Goal: Task Accomplishment & Management: Complete application form

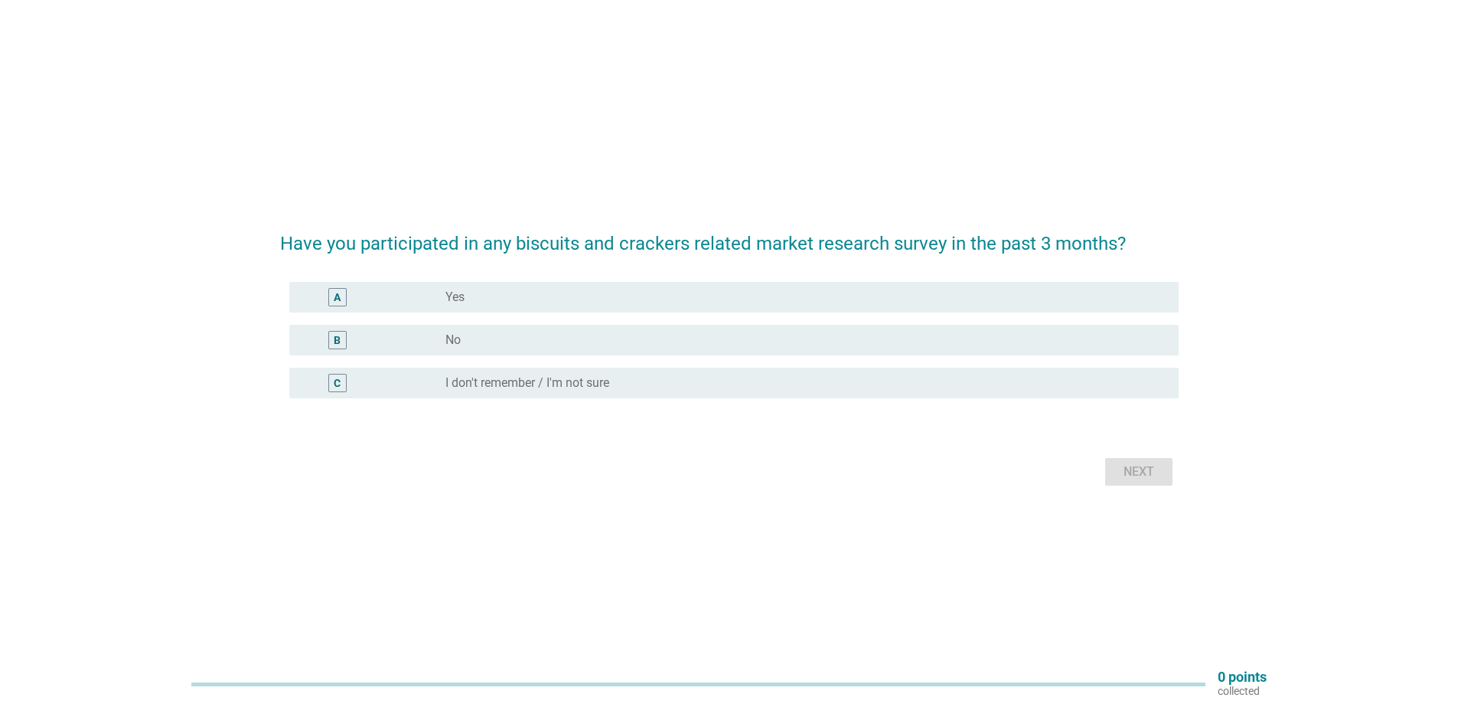
click at [380, 296] on div "A" at bounding box center [374, 297] width 144 height 18
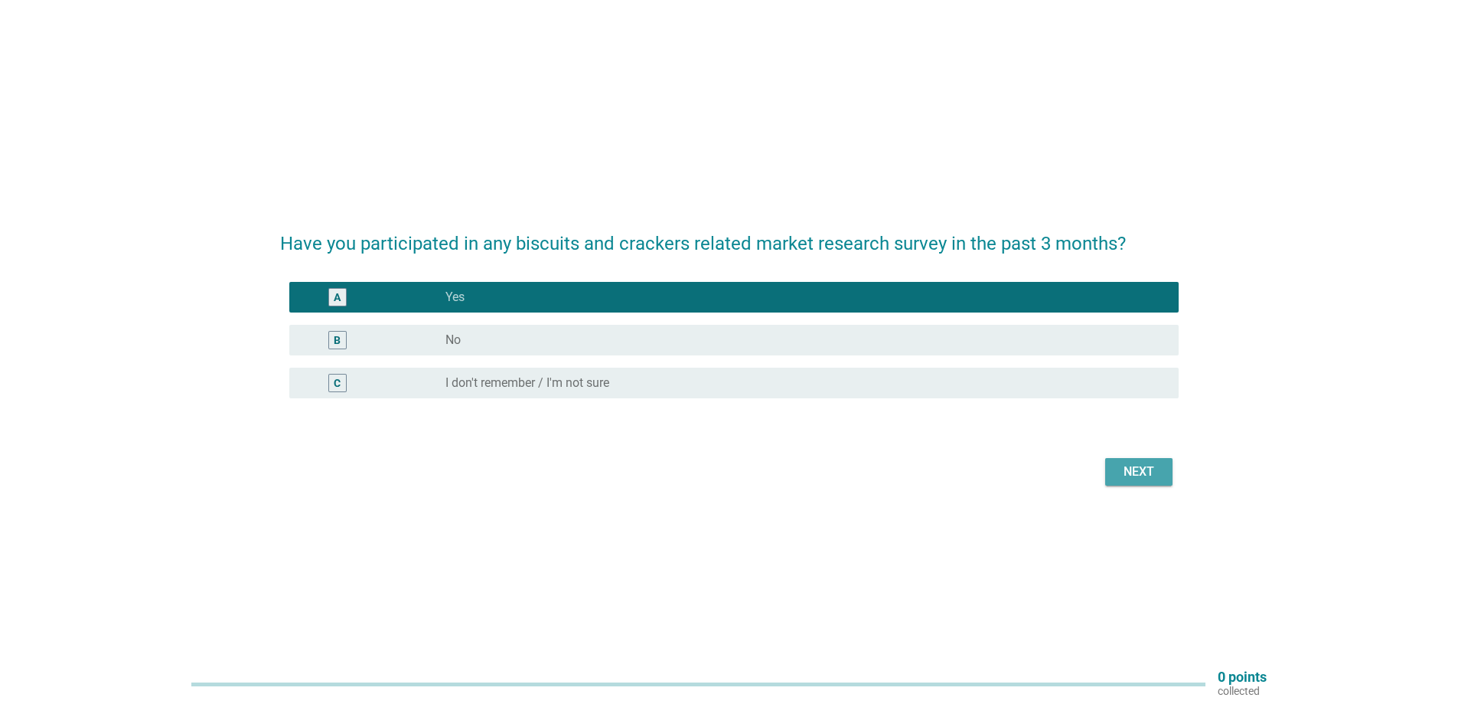
click at [1127, 471] on div "Next" at bounding box center [1139, 471] width 43 height 18
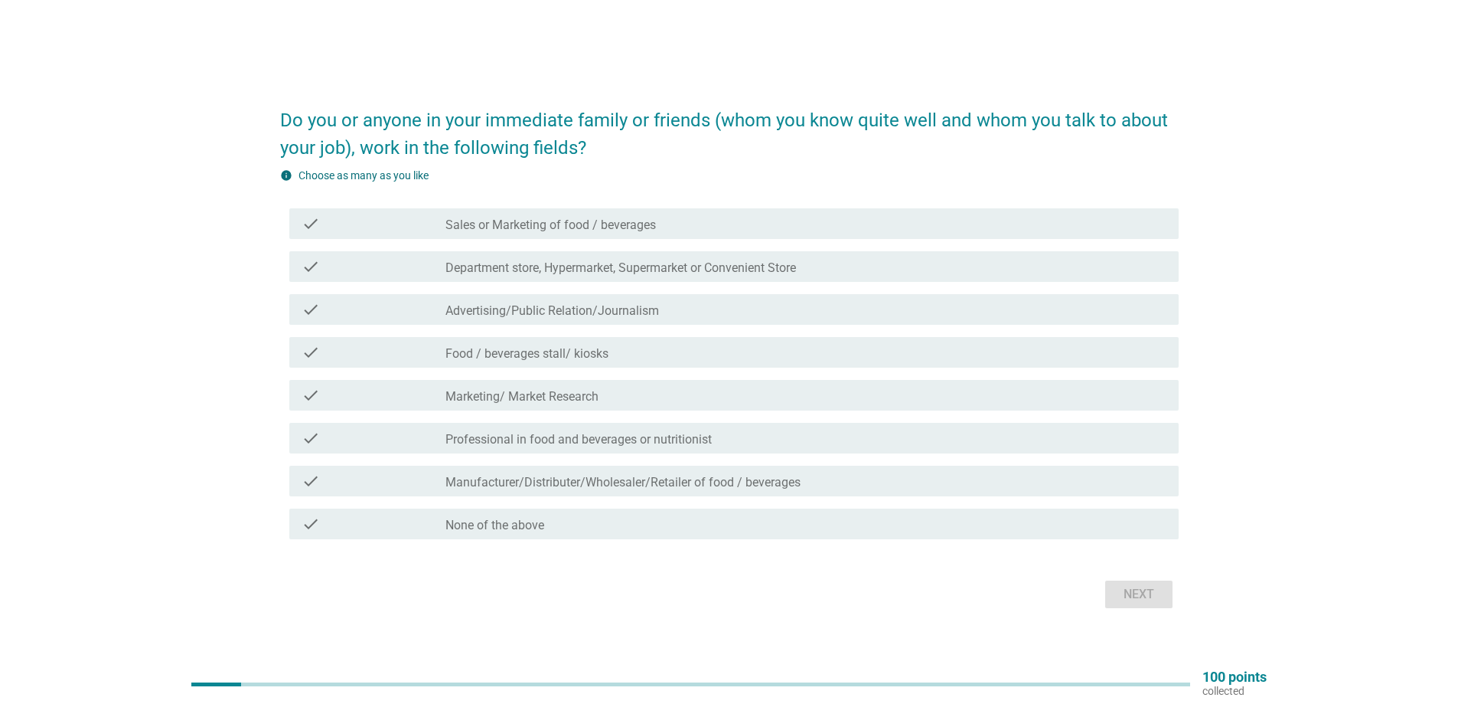
click at [362, 344] on div "check" at bounding box center [374, 352] width 144 height 18
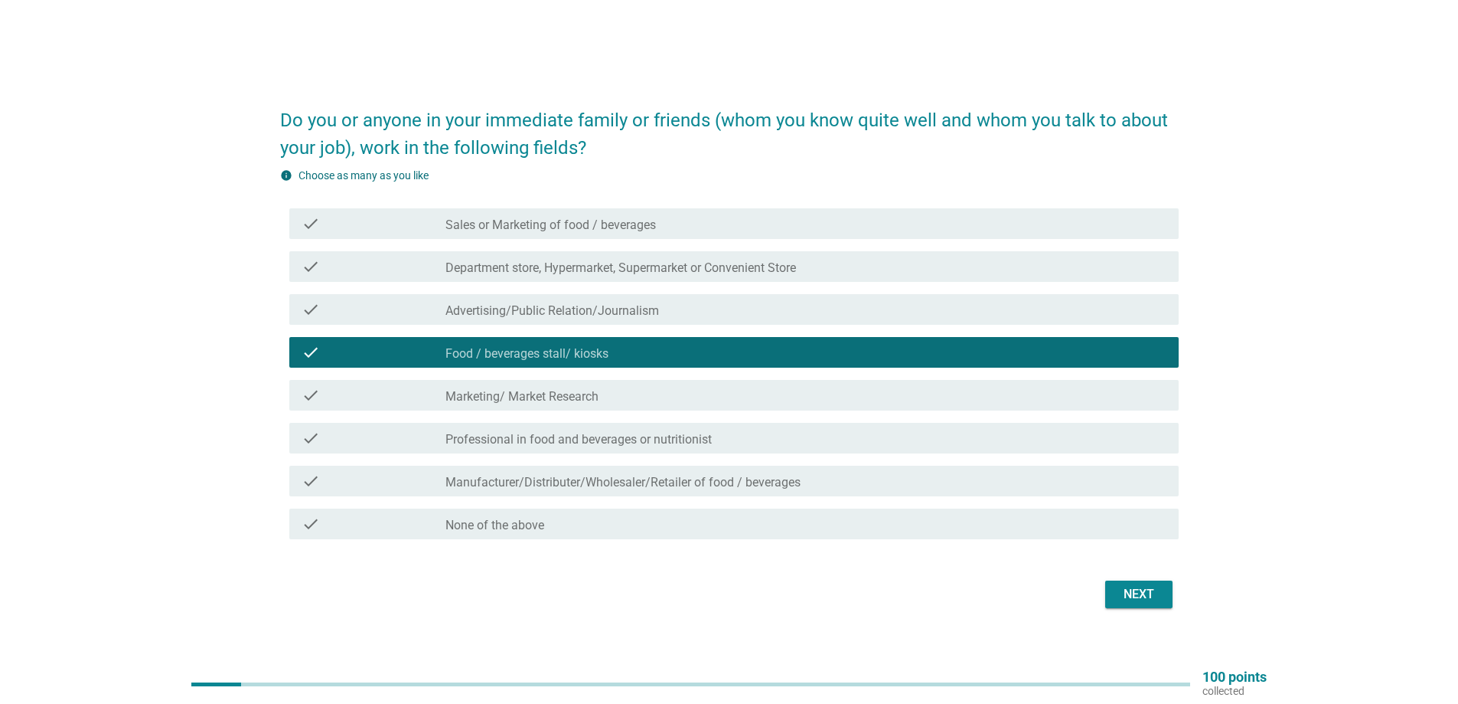
click at [1135, 596] on div "Next" at bounding box center [1139, 594] width 43 height 18
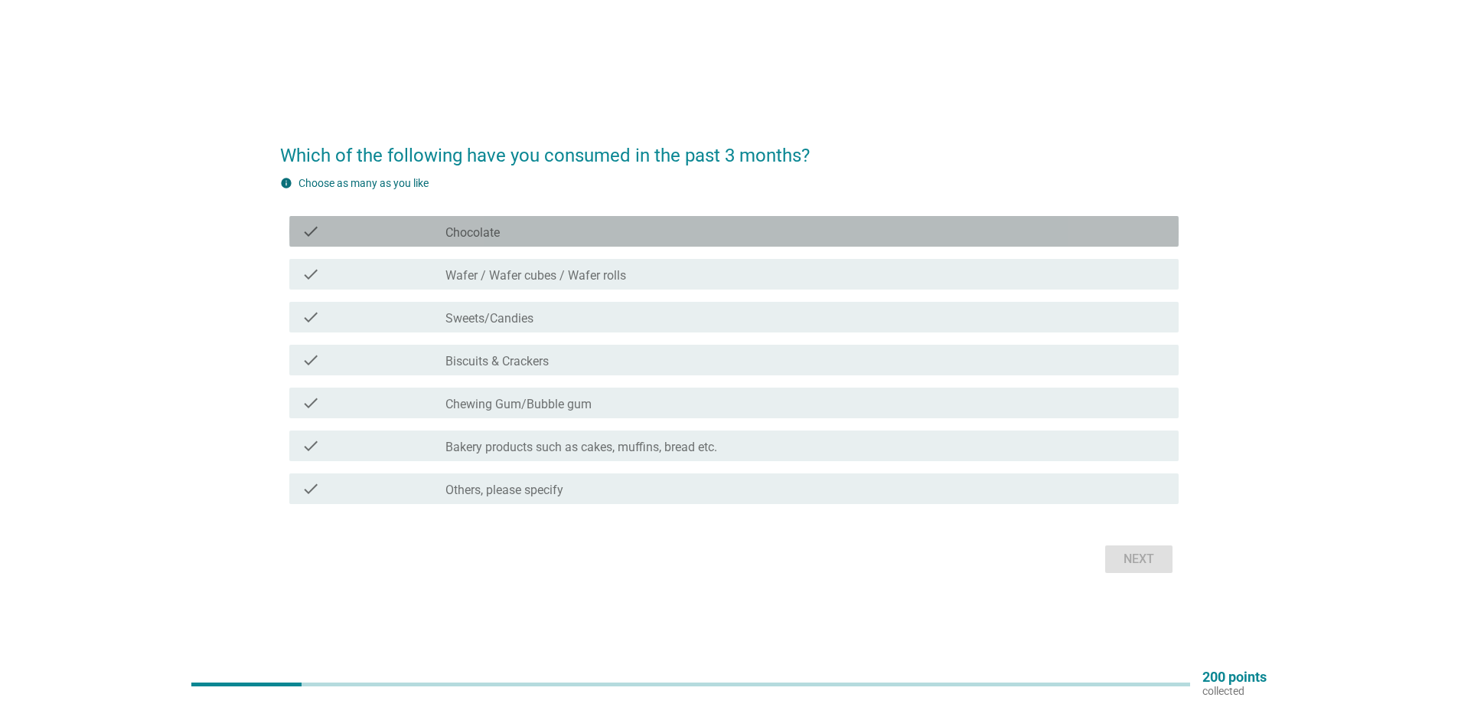
click at [390, 226] on div "check" at bounding box center [374, 231] width 144 height 18
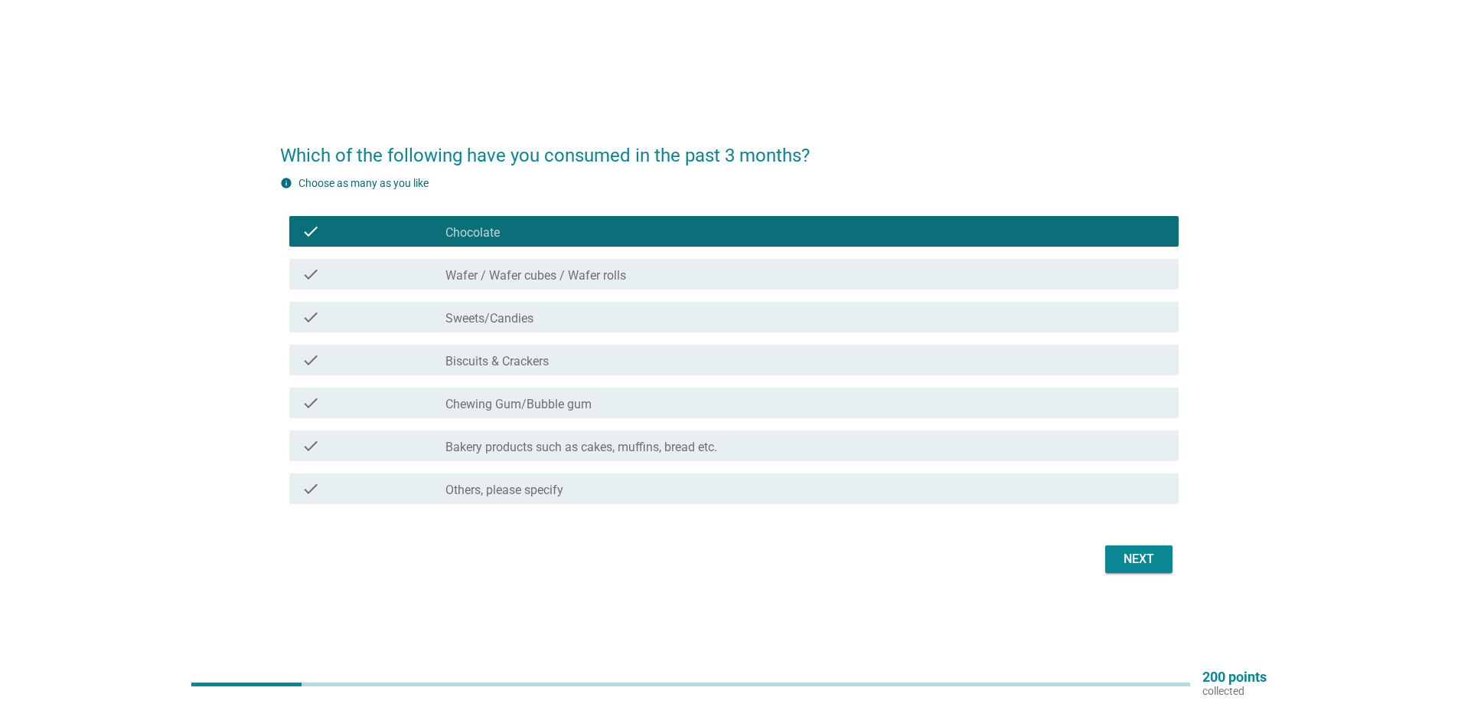
click at [362, 269] on div "check" at bounding box center [374, 274] width 144 height 18
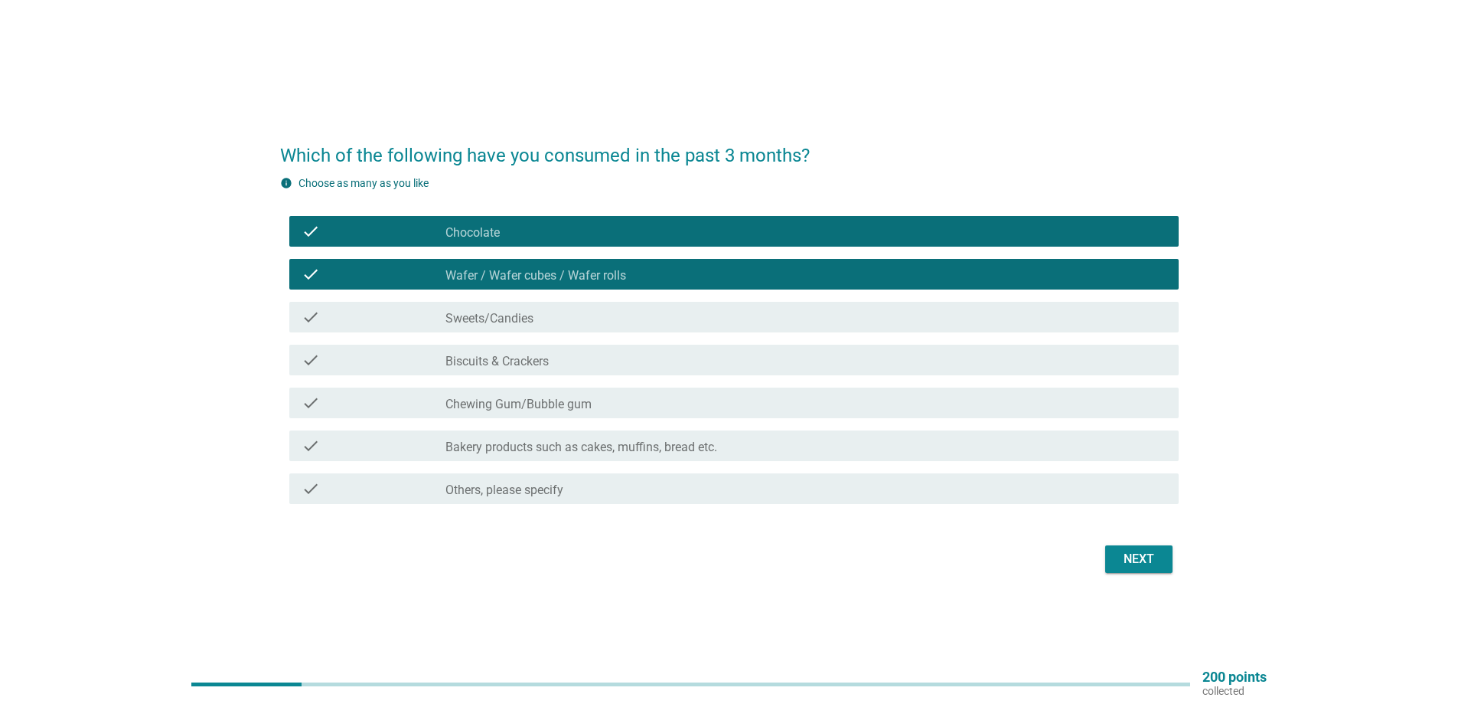
click at [339, 361] on div "check" at bounding box center [374, 360] width 144 height 18
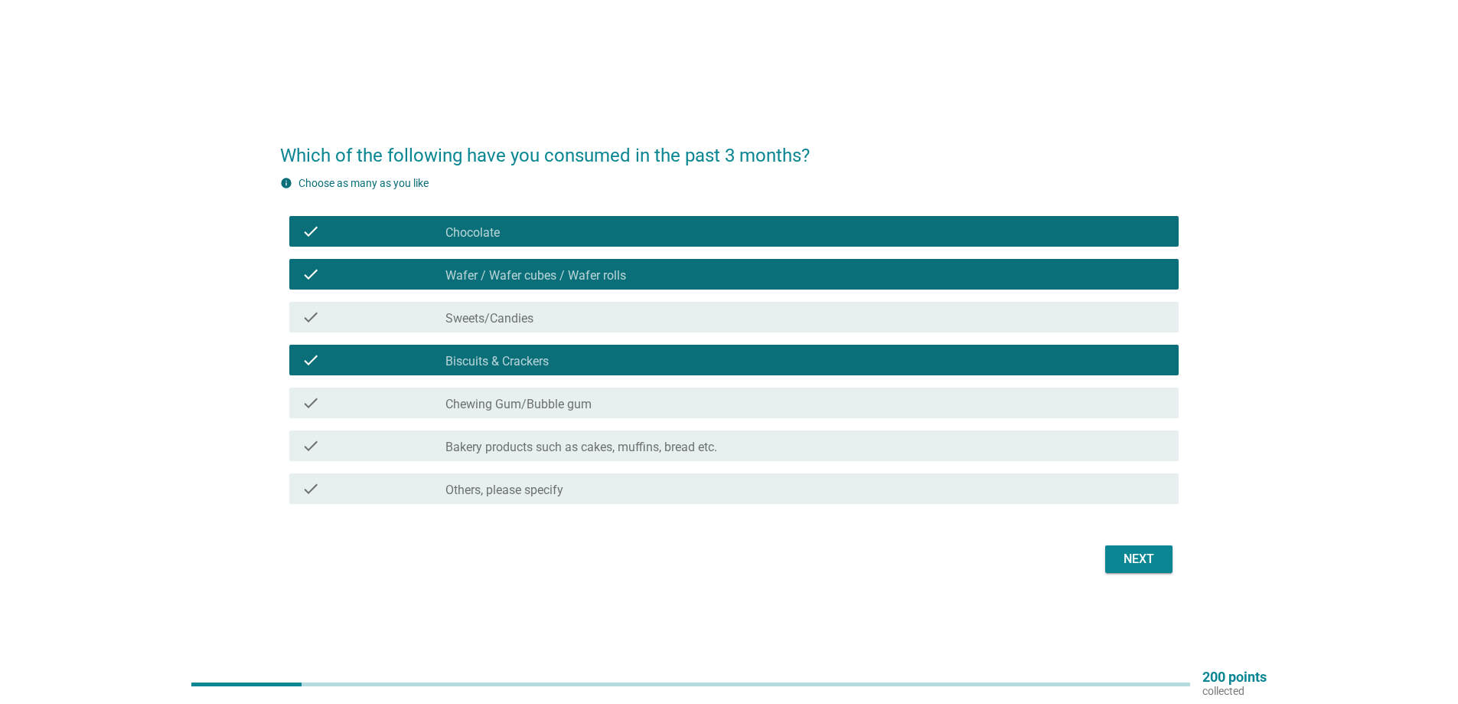
click at [371, 319] on div "check" at bounding box center [374, 317] width 144 height 18
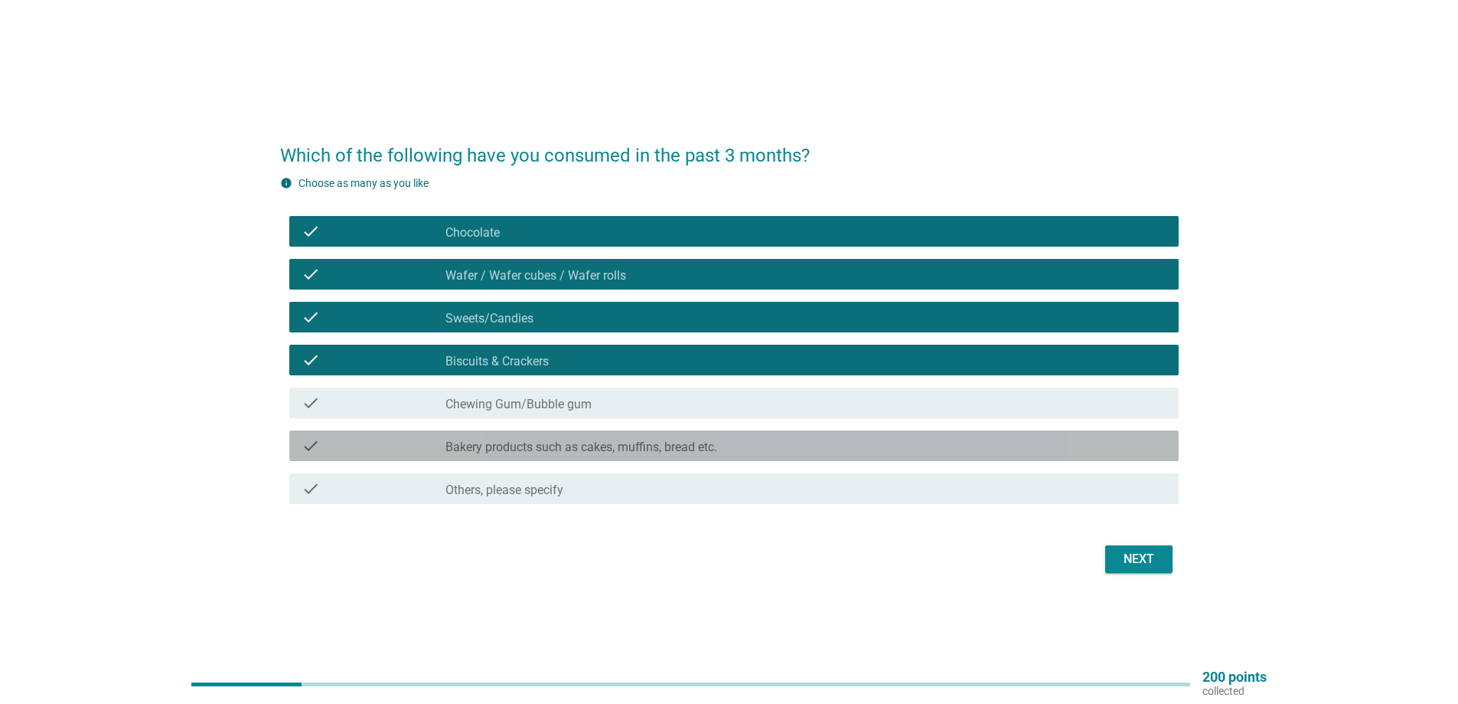
click at [397, 446] on div "check" at bounding box center [374, 445] width 144 height 18
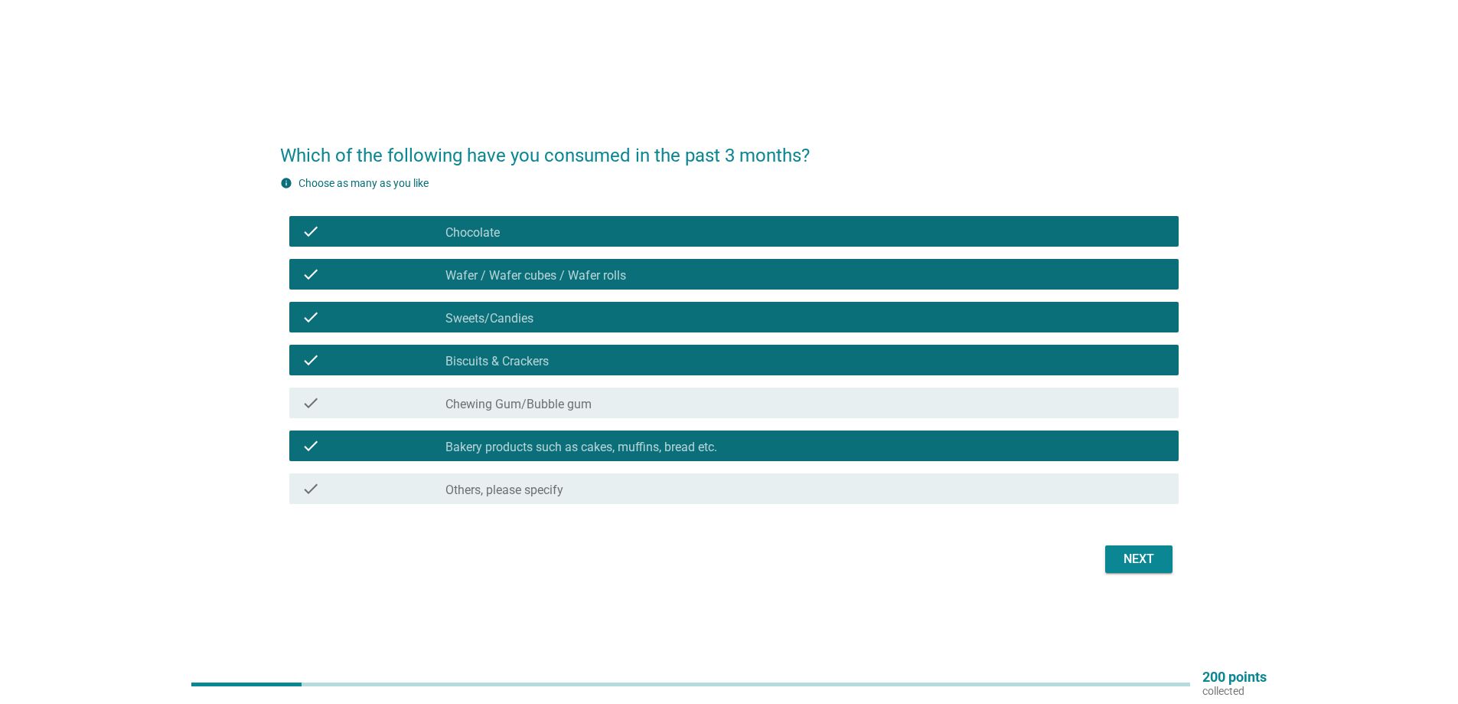
click at [1135, 557] on div "Next" at bounding box center [1139, 559] width 43 height 18
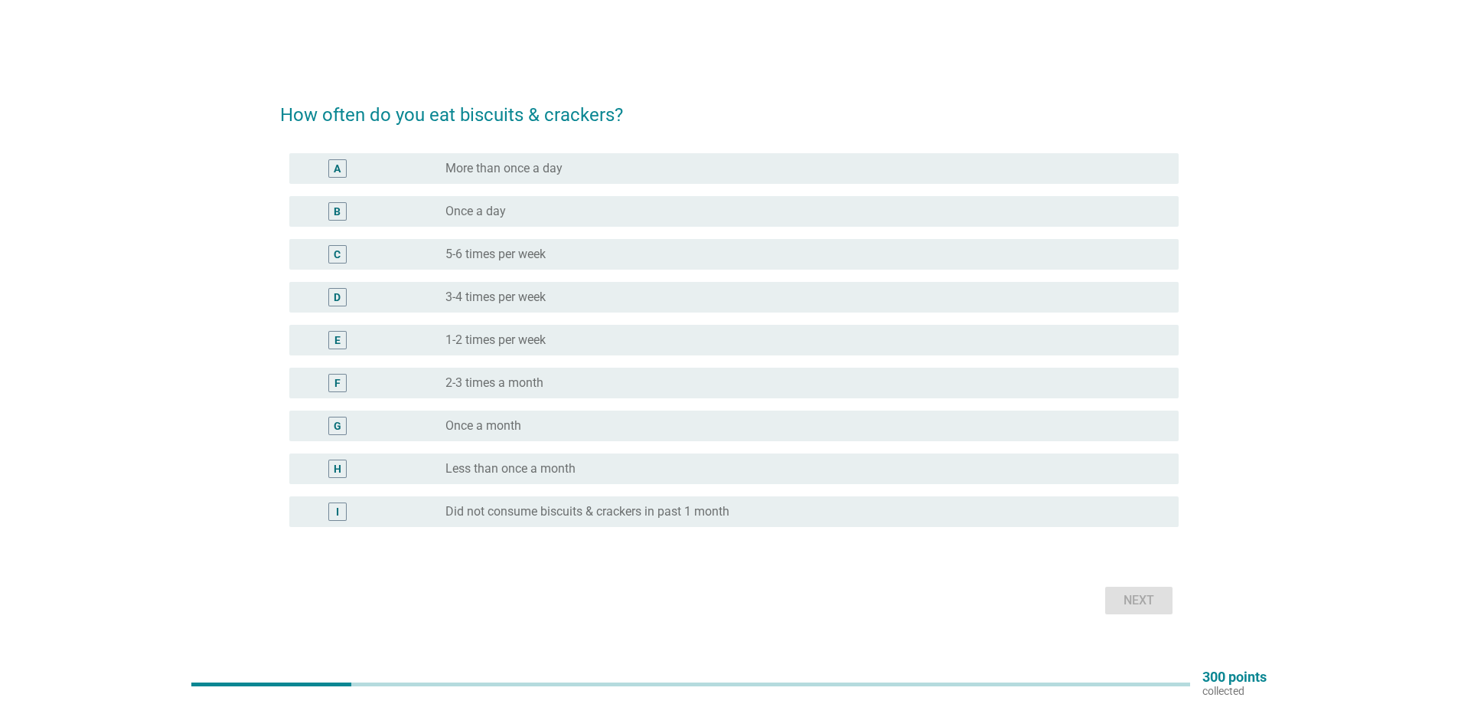
click at [384, 300] on div "D" at bounding box center [374, 297] width 144 height 18
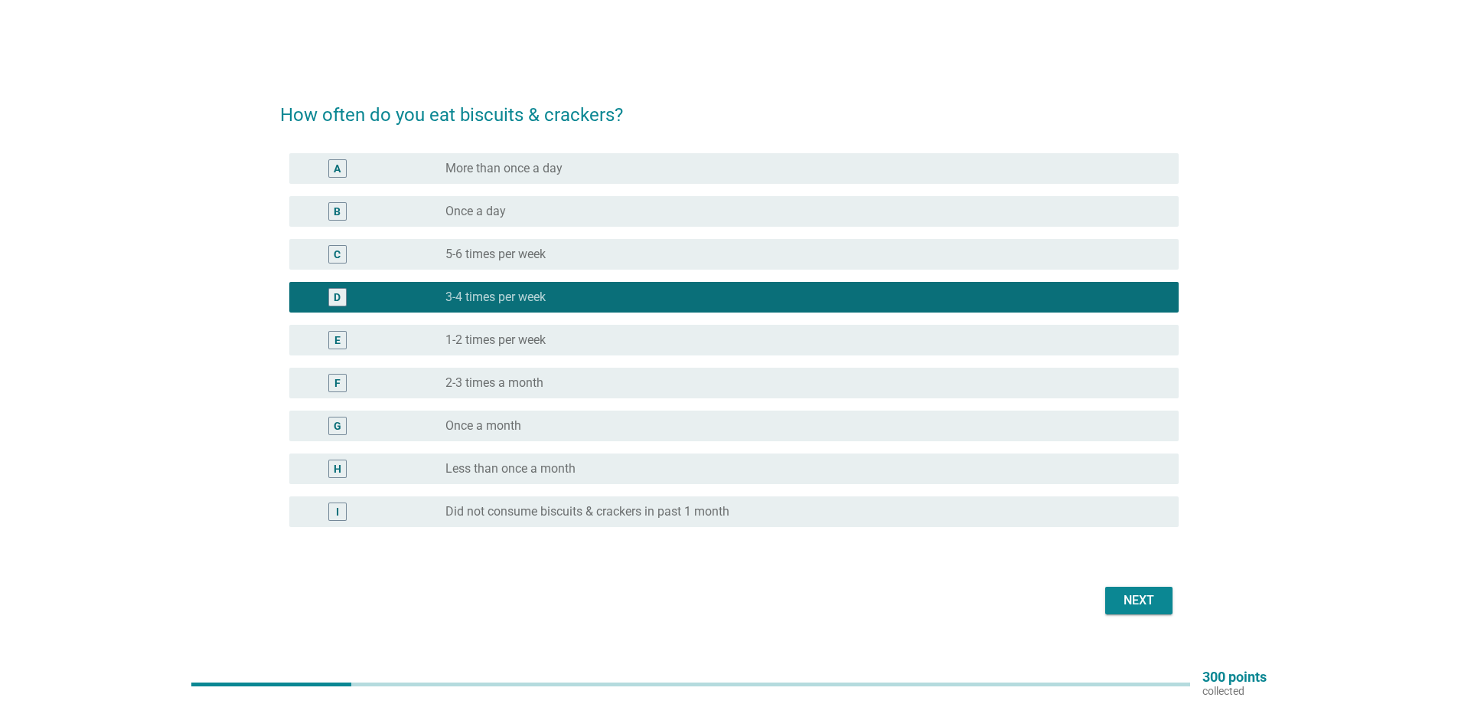
click at [1141, 597] on div "Next" at bounding box center [1139, 600] width 43 height 18
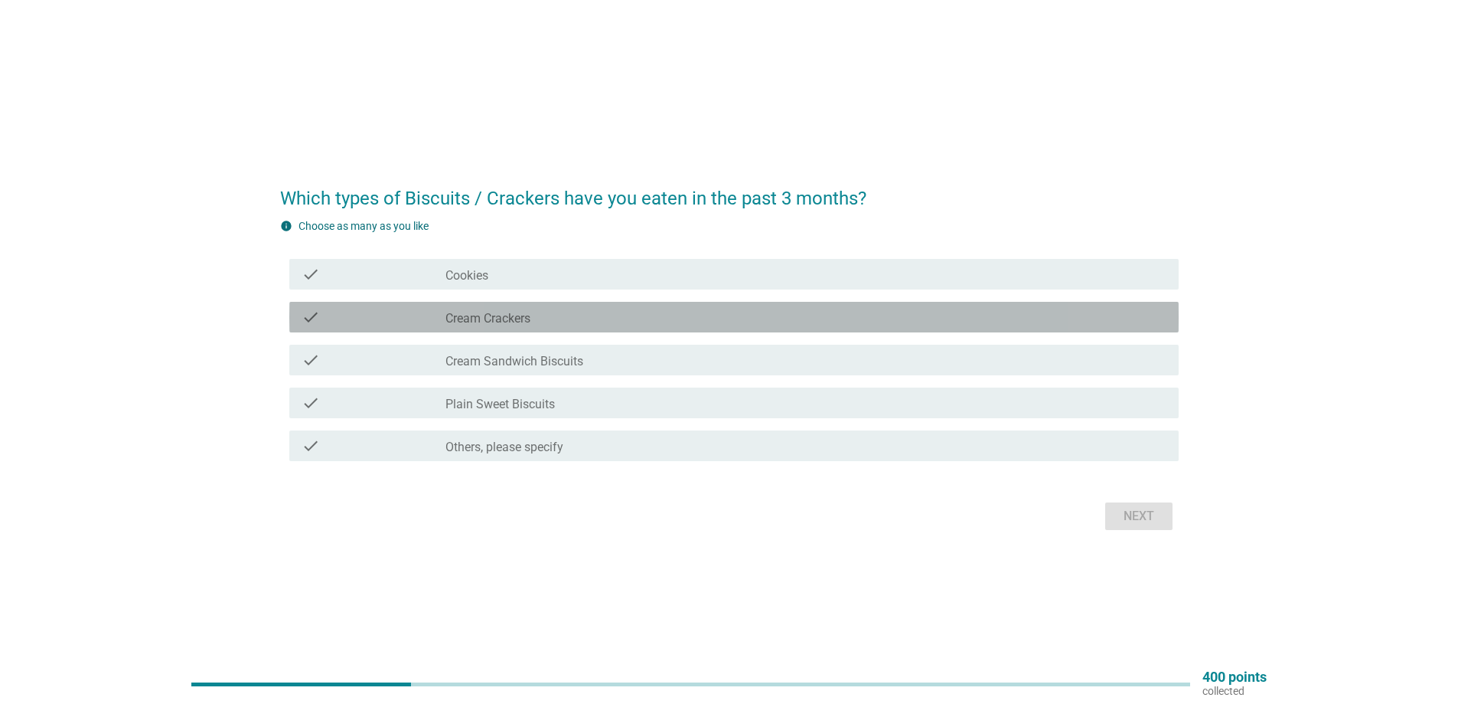
click at [354, 324] on div "check" at bounding box center [374, 317] width 144 height 18
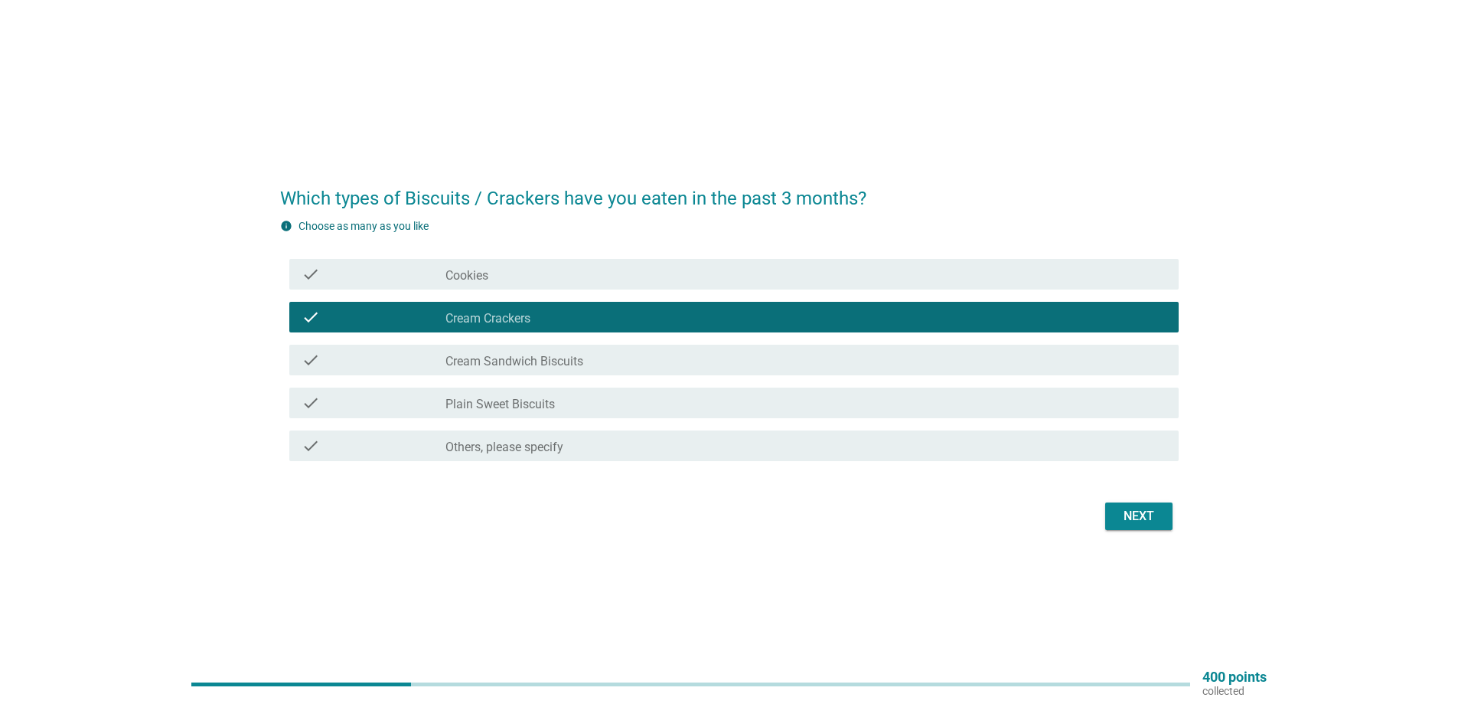
click at [348, 273] on div "check" at bounding box center [374, 274] width 144 height 18
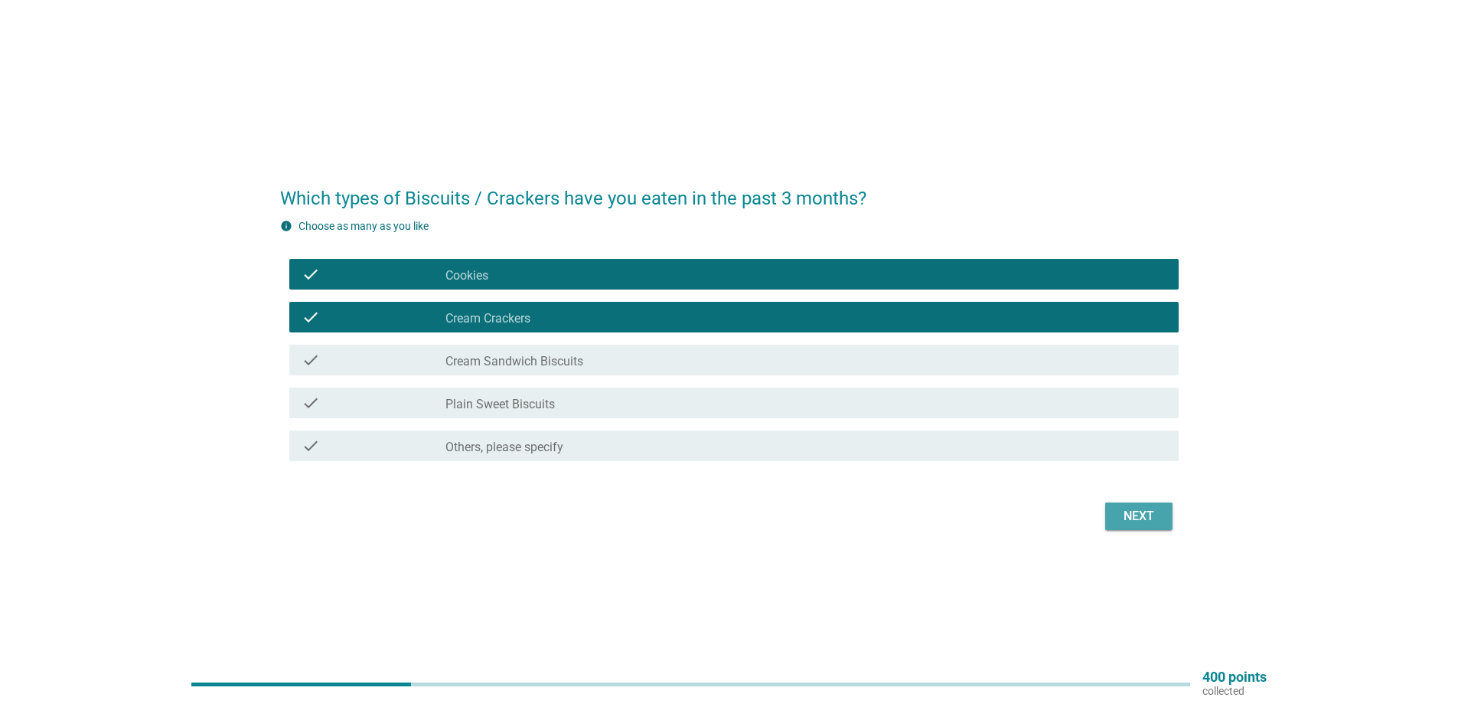
click at [1145, 518] on div "Next" at bounding box center [1139, 516] width 43 height 18
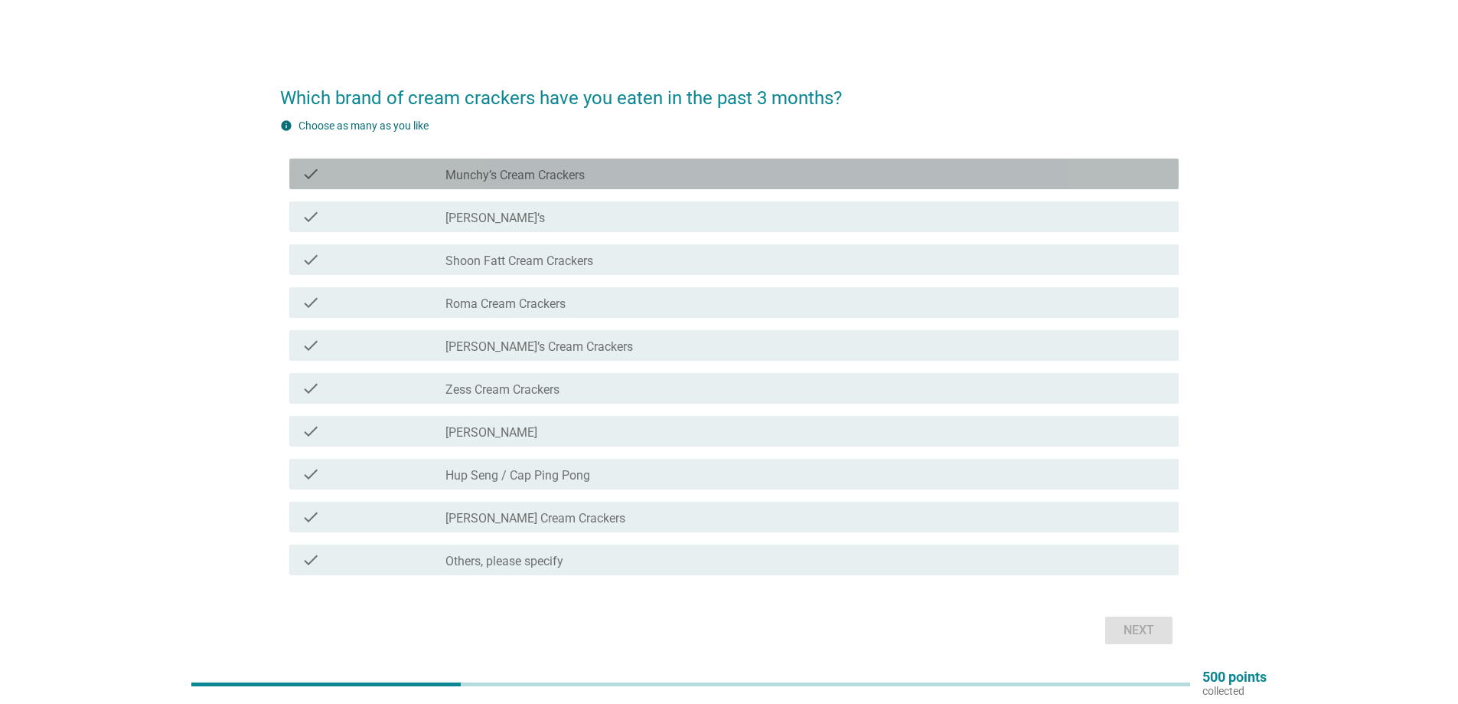
click at [379, 169] on div "check" at bounding box center [374, 174] width 144 height 18
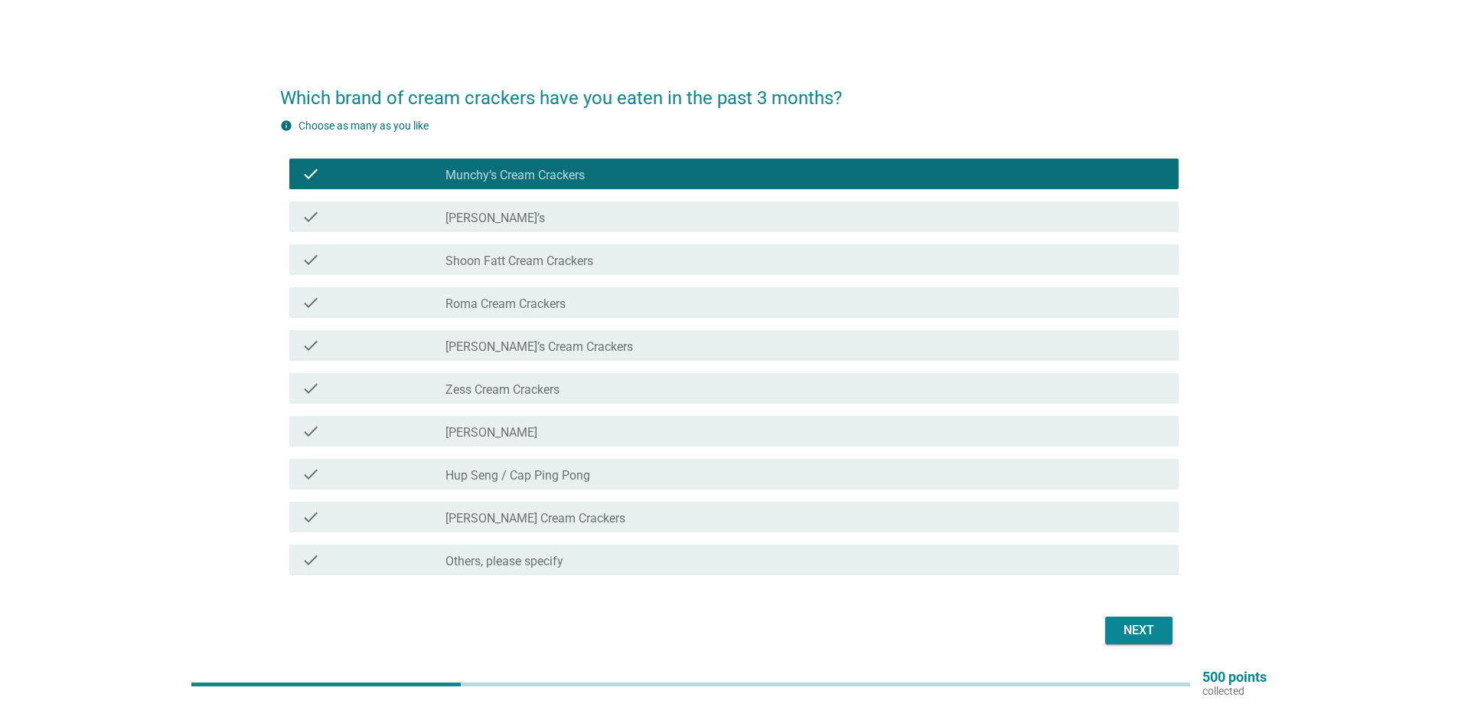
click at [382, 211] on div "check" at bounding box center [374, 216] width 144 height 18
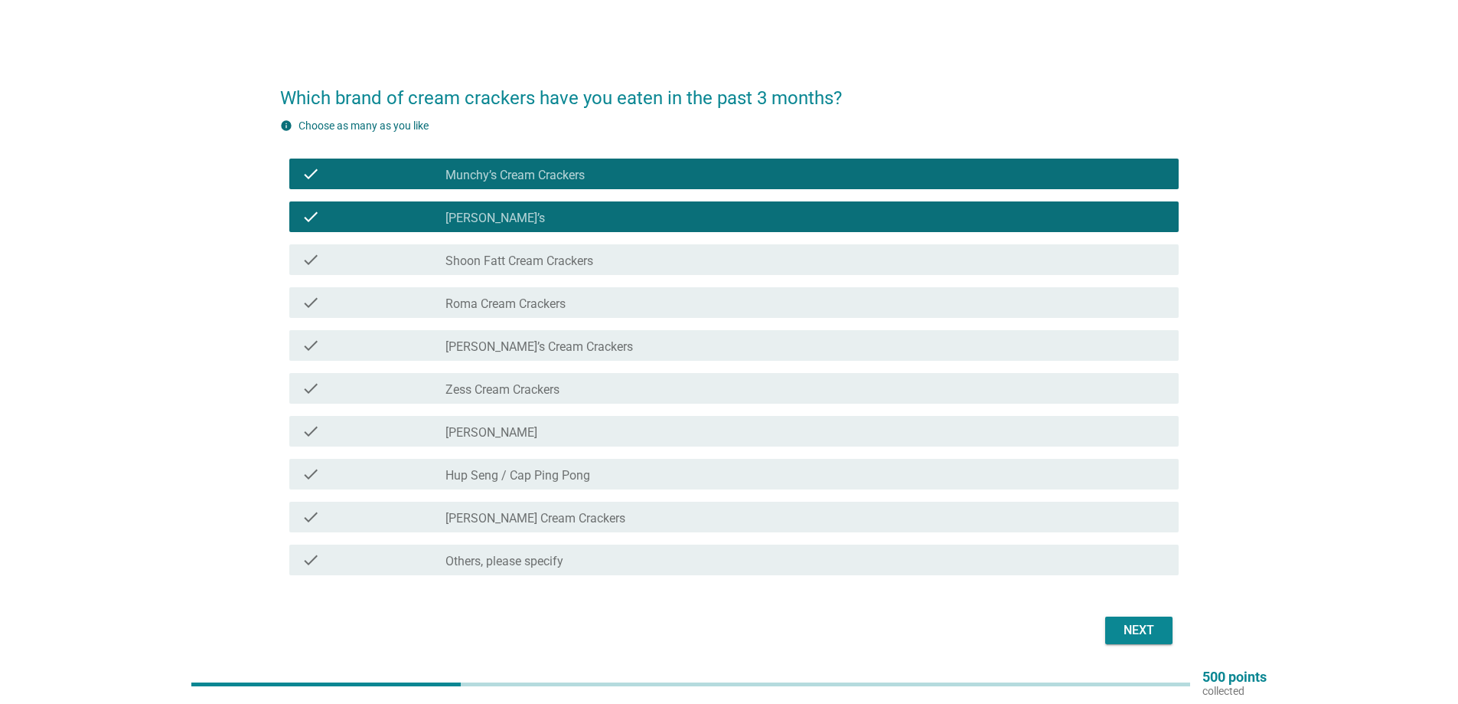
click at [392, 345] on div "check" at bounding box center [374, 345] width 144 height 18
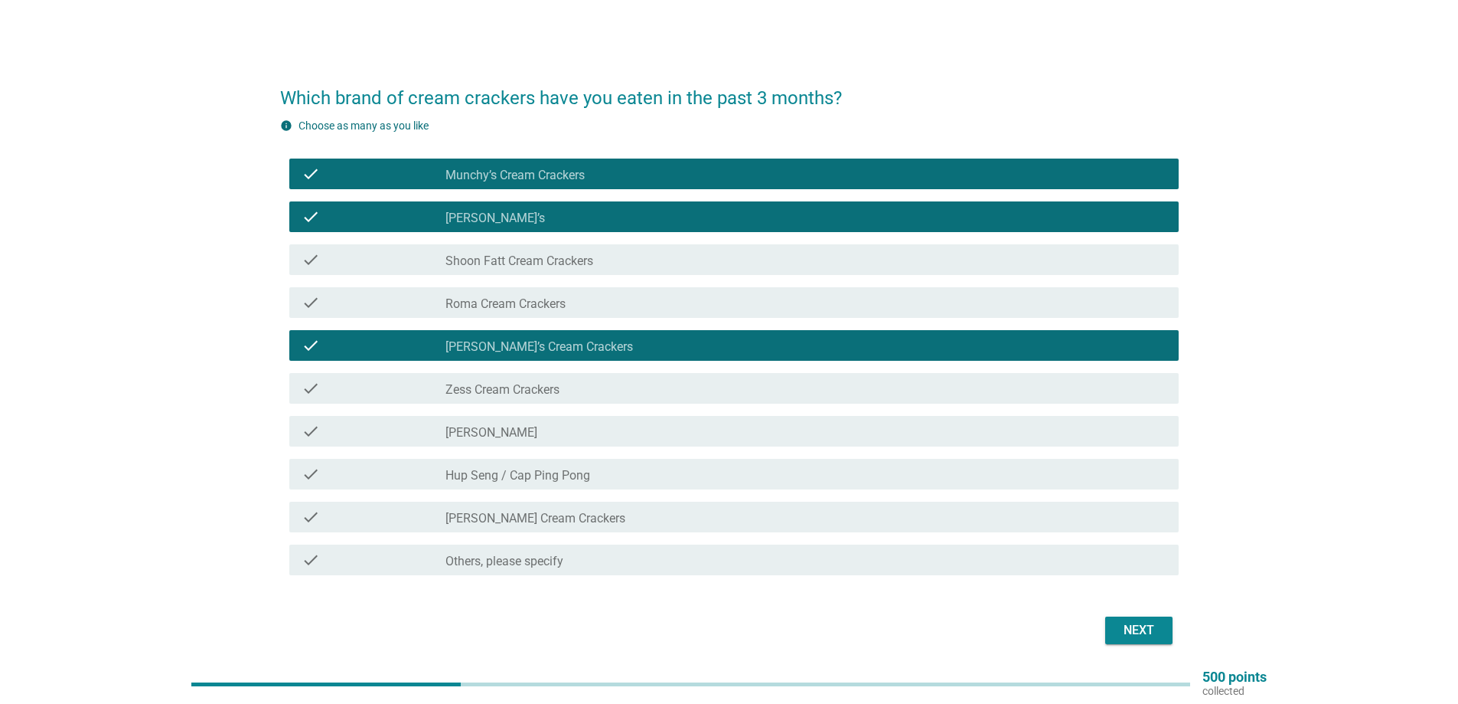
click at [367, 474] on div "check" at bounding box center [374, 474] width 144 height 18
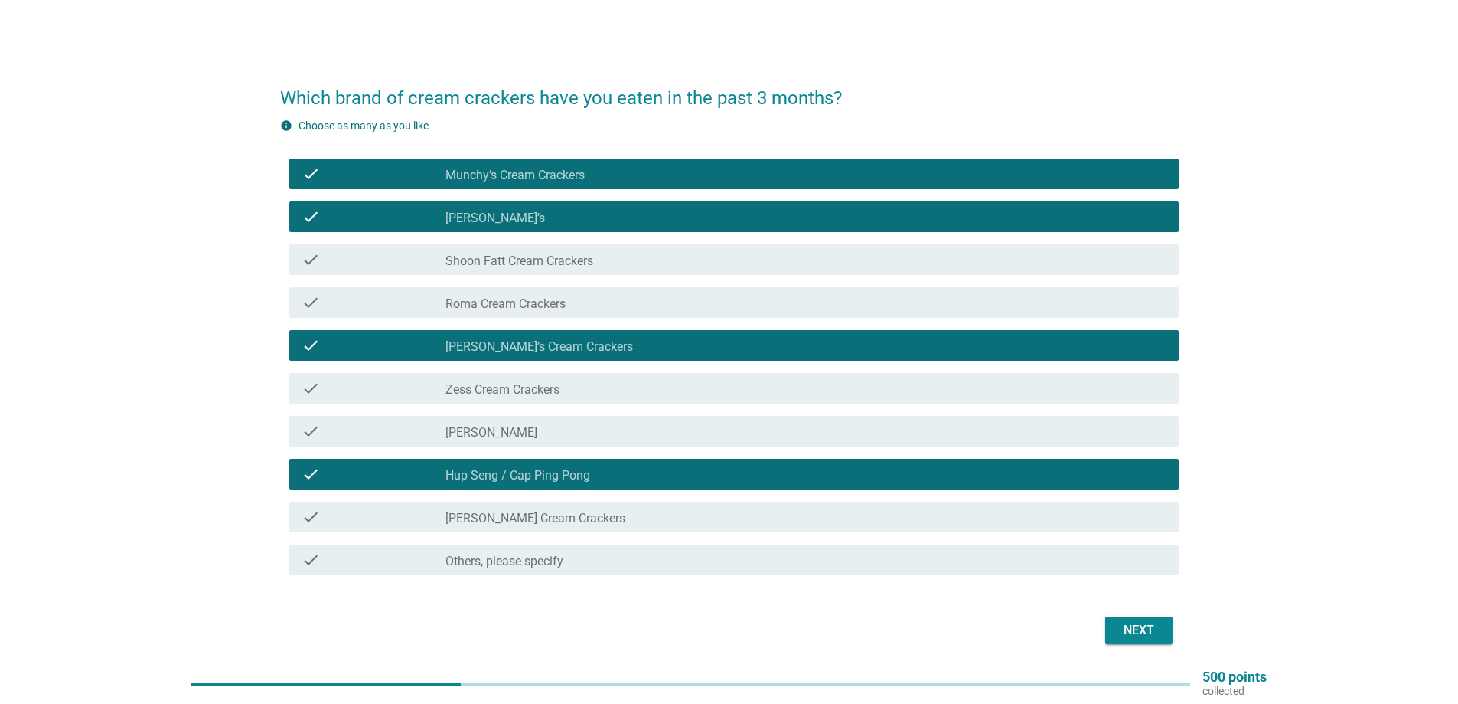
click at [393, 524] on div "check" at bounding box center [374, 517] width 144 height 18
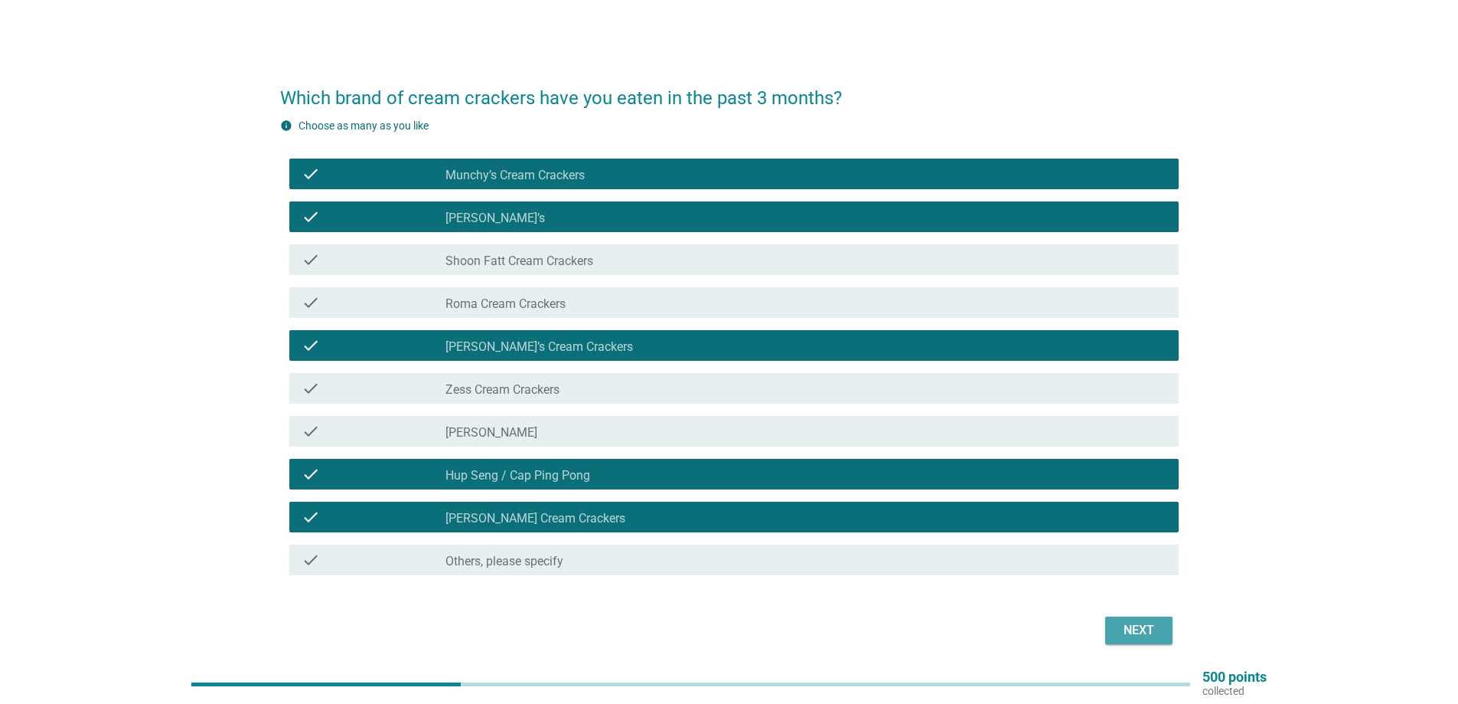
click at [1133, 628] on div "Next" at bounding box center [1139, 630] width 43 height 18
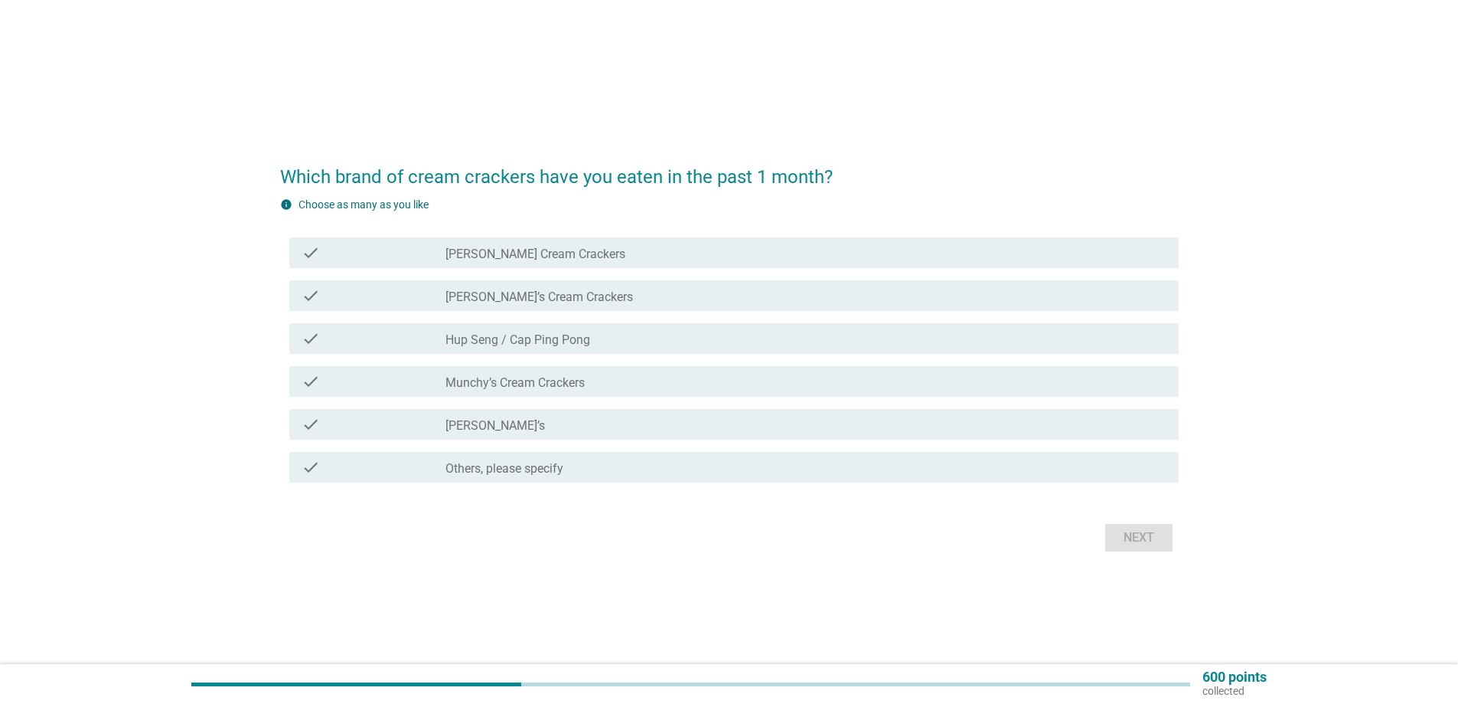
click at [362, 426] on div "check" at bounding box center [374, 424] width 144 height 18
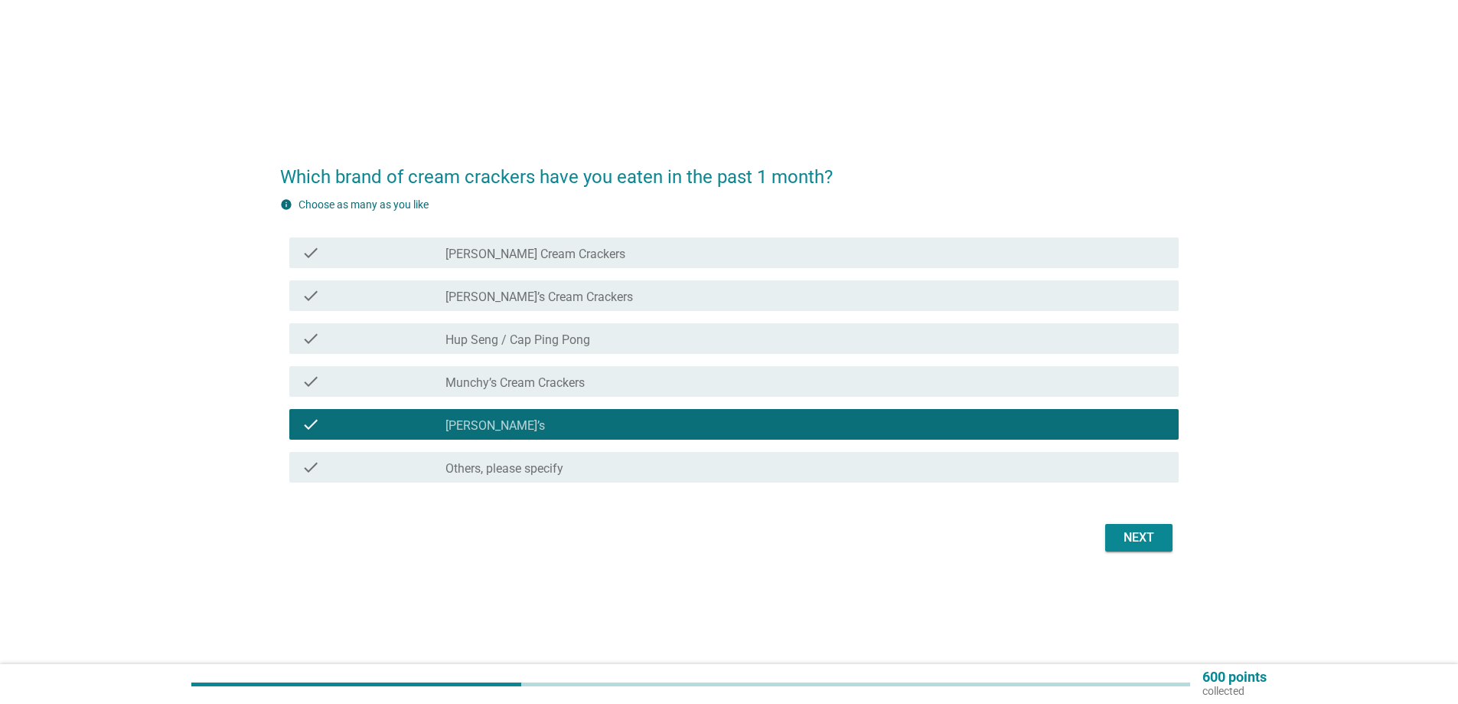
click at [365, 384] on div "check" at bounding box center [374, 381] width 144 height 18
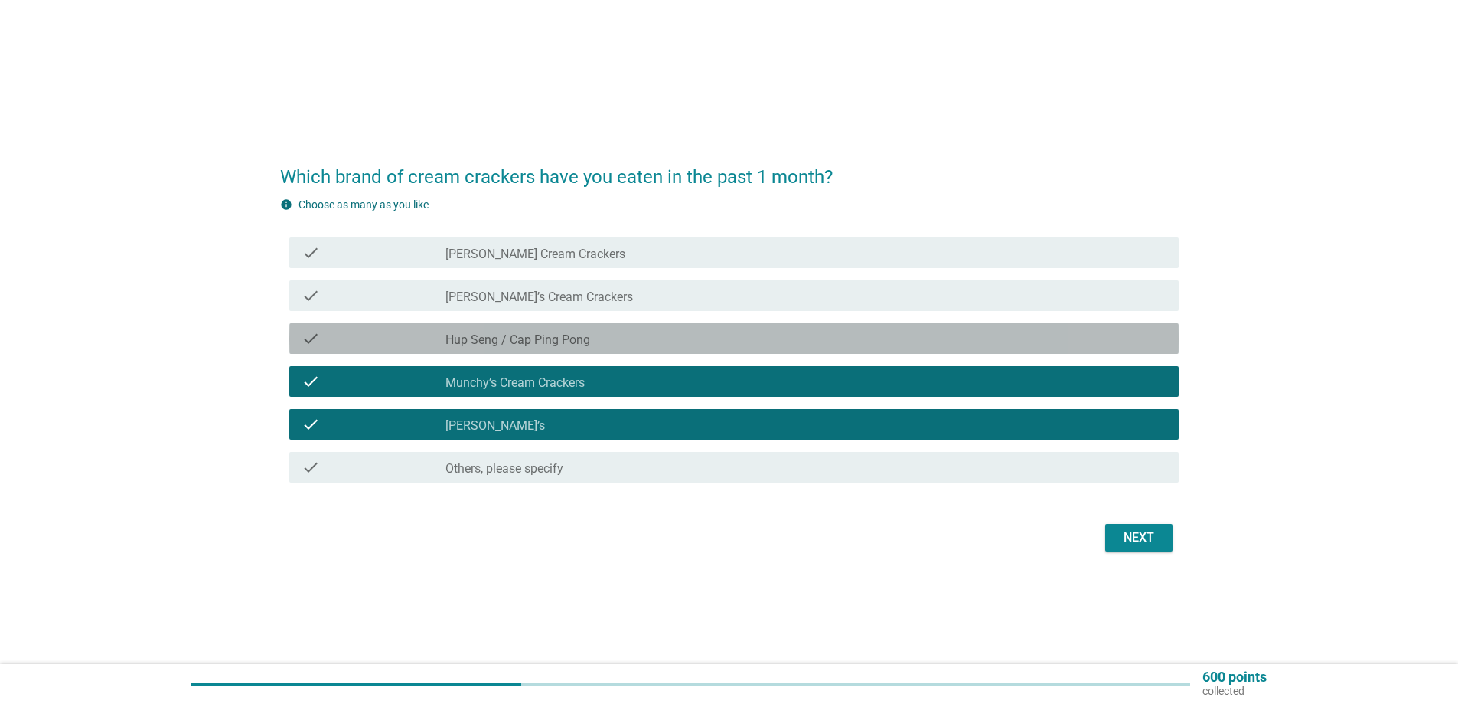
click at [360, 341] on div "check" at bounding box center [374, 338] width 144 height 18
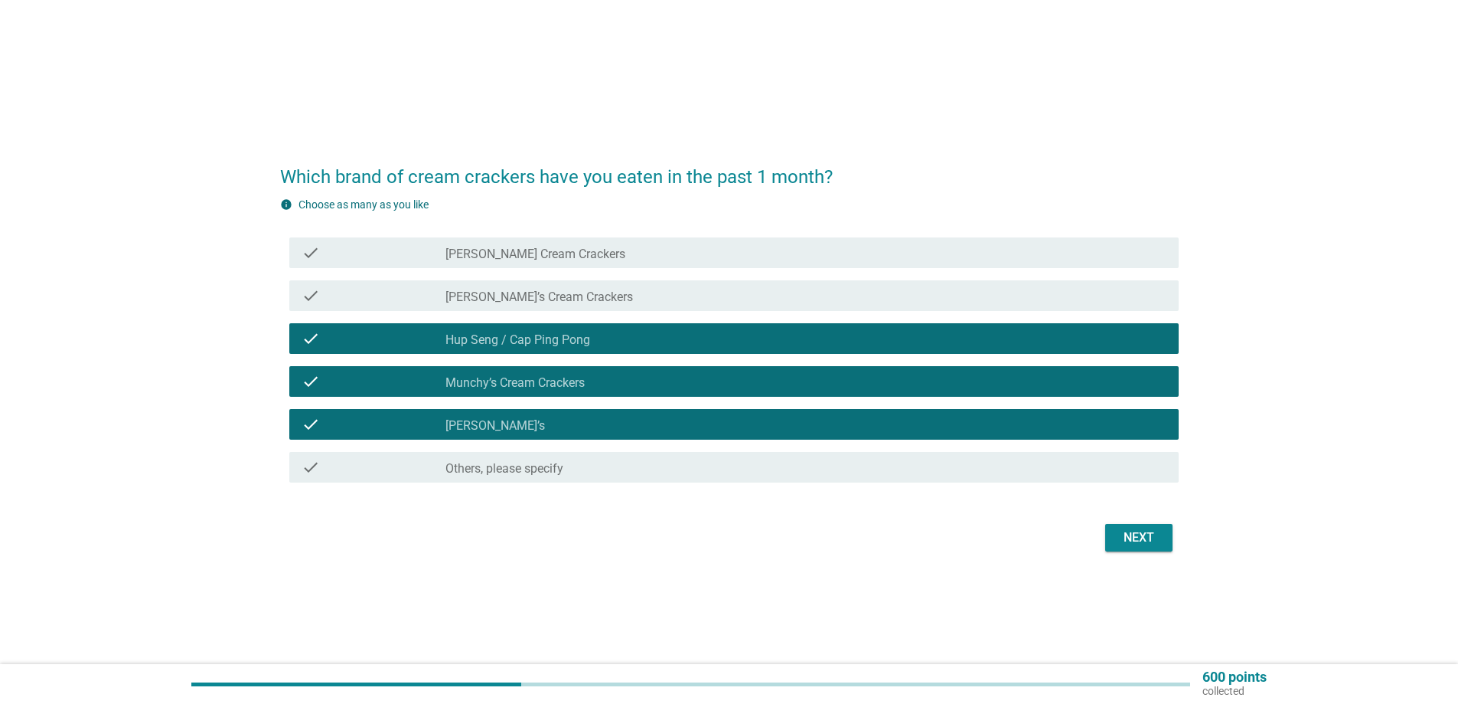
click at [354, 291] on div "check" at bounding box center [374, 295] width 144 height 18
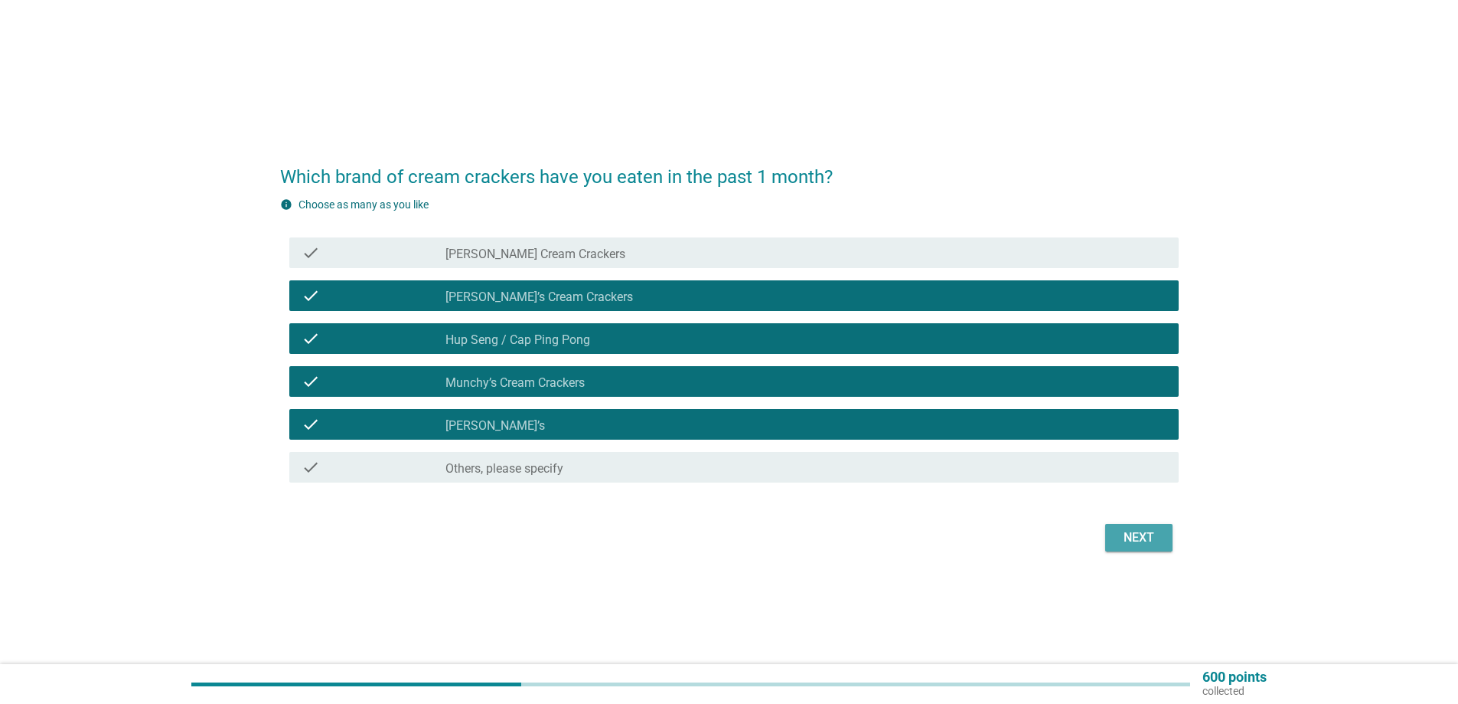
click at [1148, 534] on div "Next" at bounding box center [1139, 537] width 43 height 18
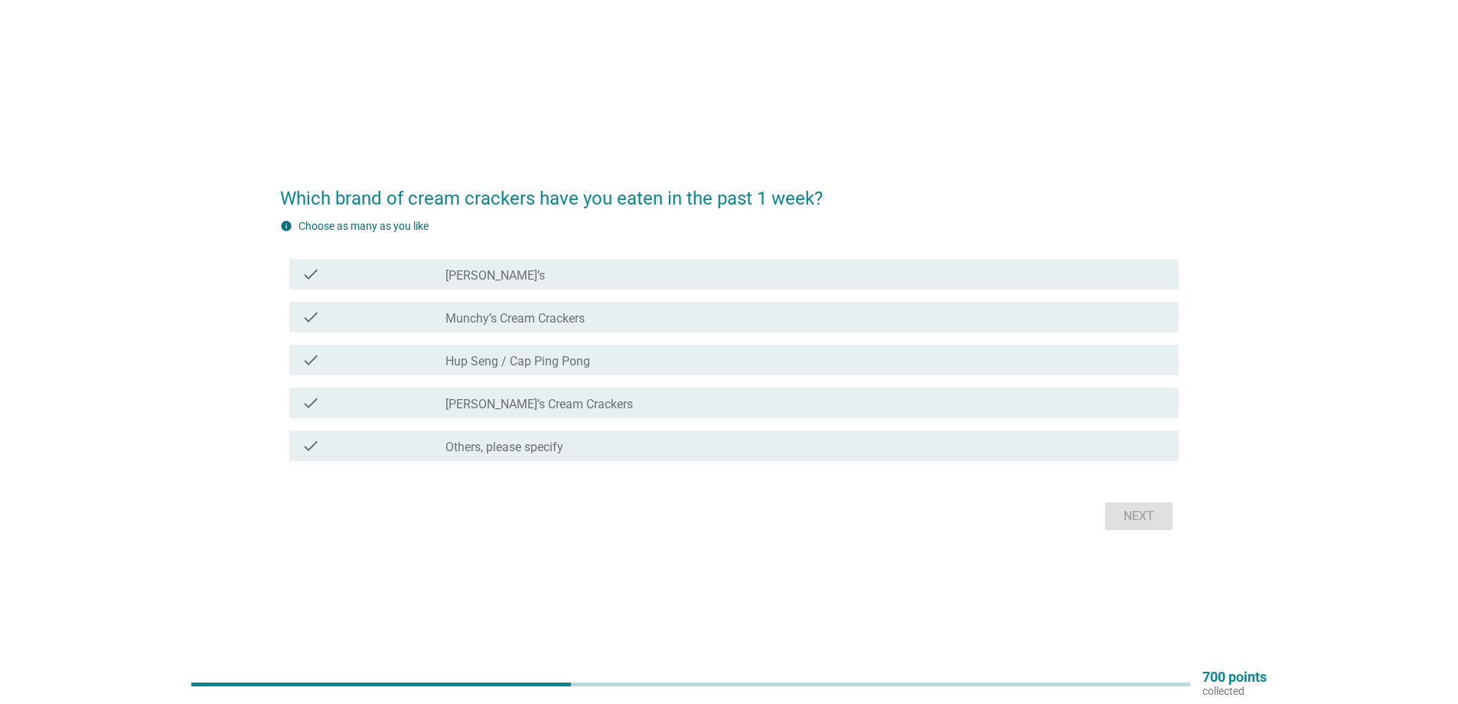
click at [389, 413] on div "check check_box [PERSON_NAME]’s Cream Crackers" at bounding box center [734, 402] width 890 height 31
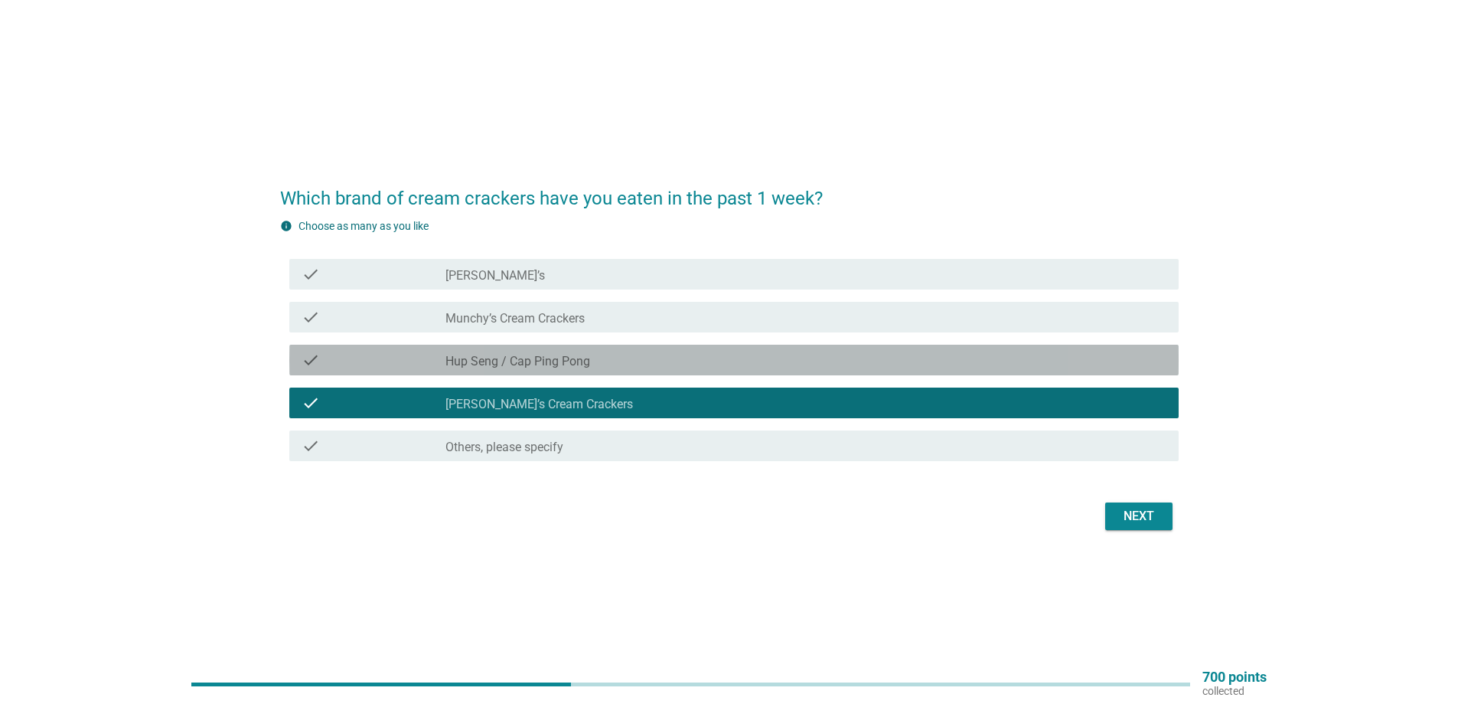
click at [384, 366] on div "check" at bounding box center [374, 360] width 144 height 18
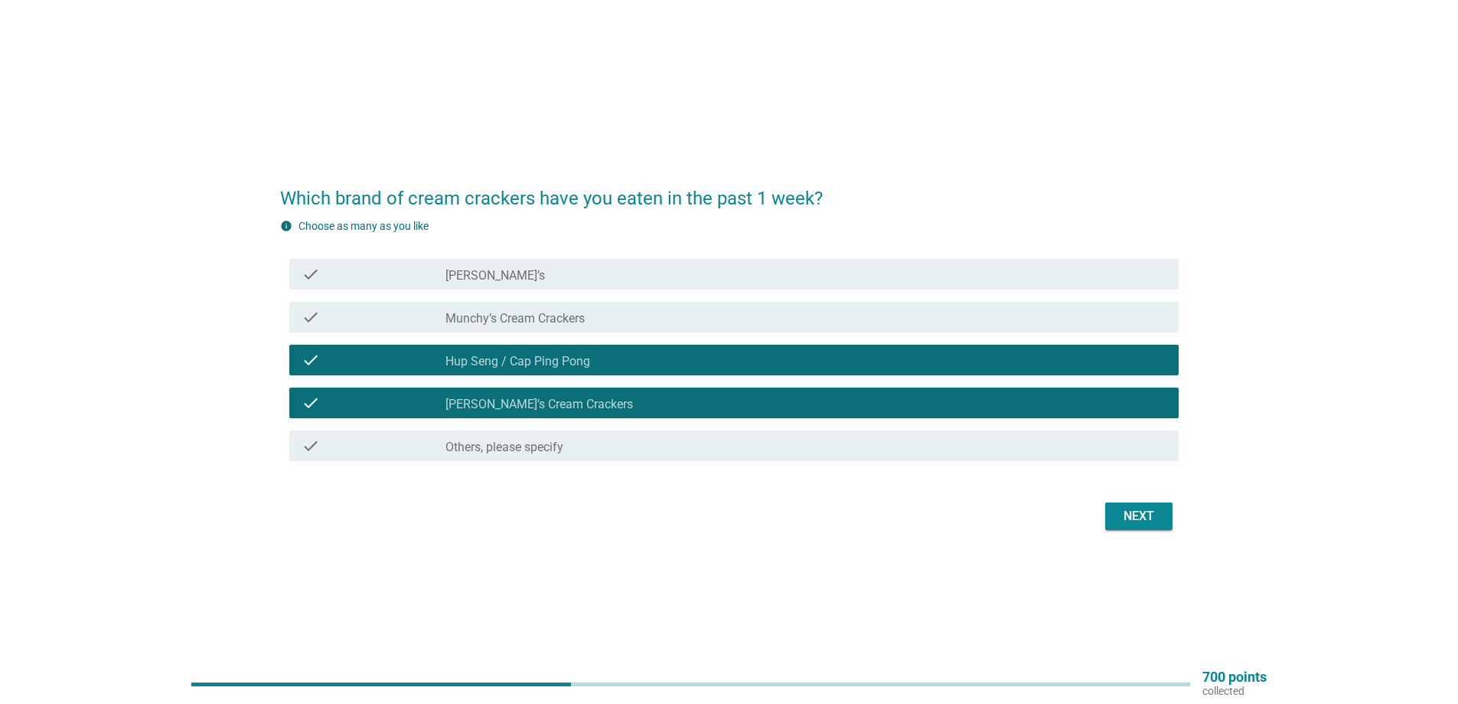
click at [384, 324] on div "check" at bounding box center [374, 317] width 144 height 18
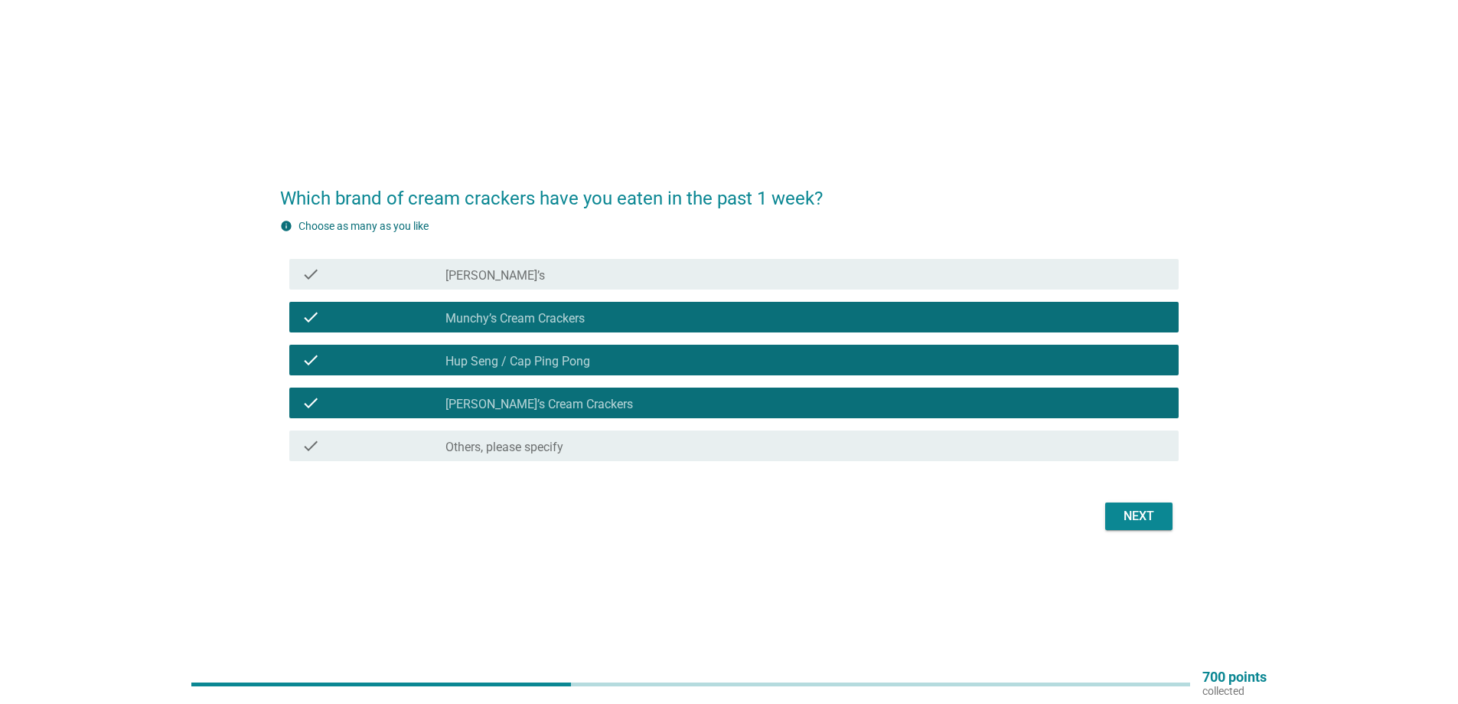
click at [388, 280] on div "check" at bounding box center [374, 274] width 144 height 18
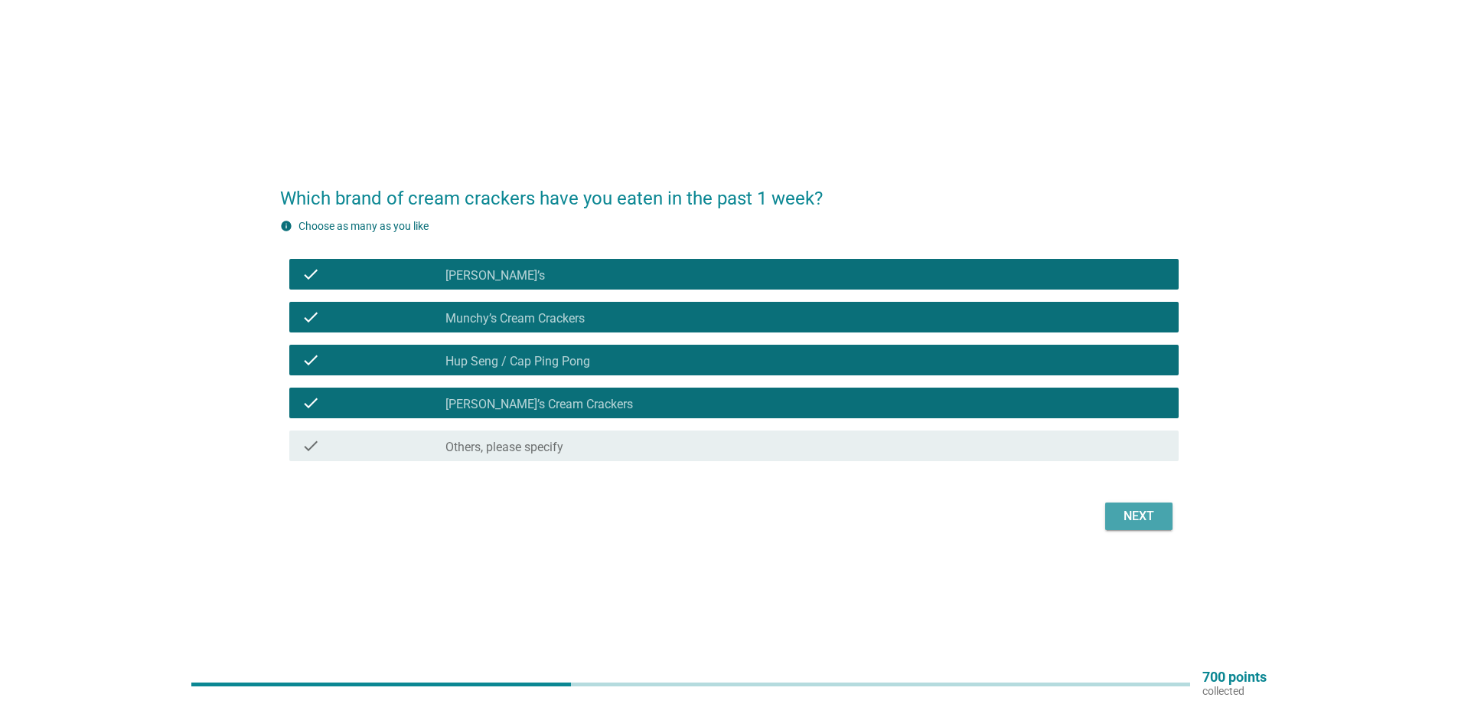
click at [1136, 509] on div "Next" at bounding box center [1139, 516] width 43 height 18
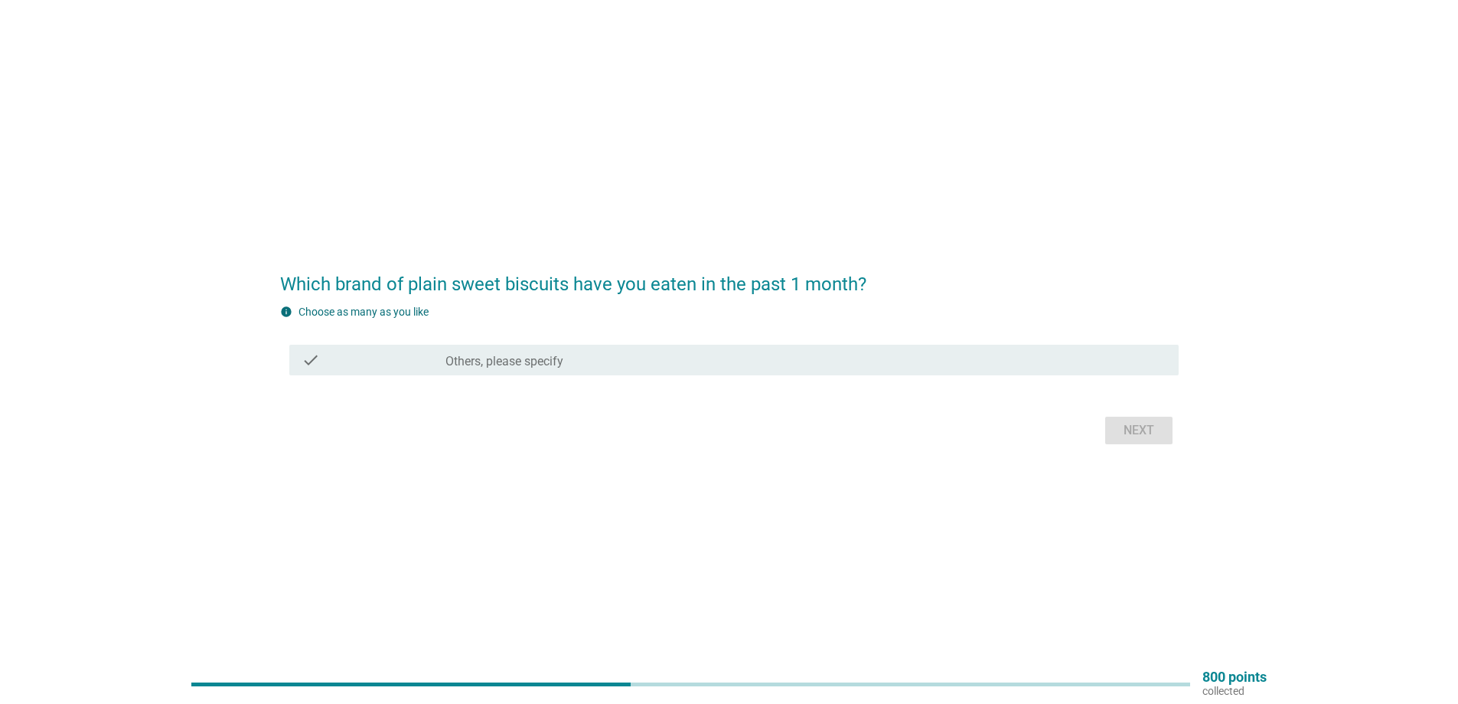
click at [413, 363] on div "check" at bounding box center [374, 360] width 144 height 18
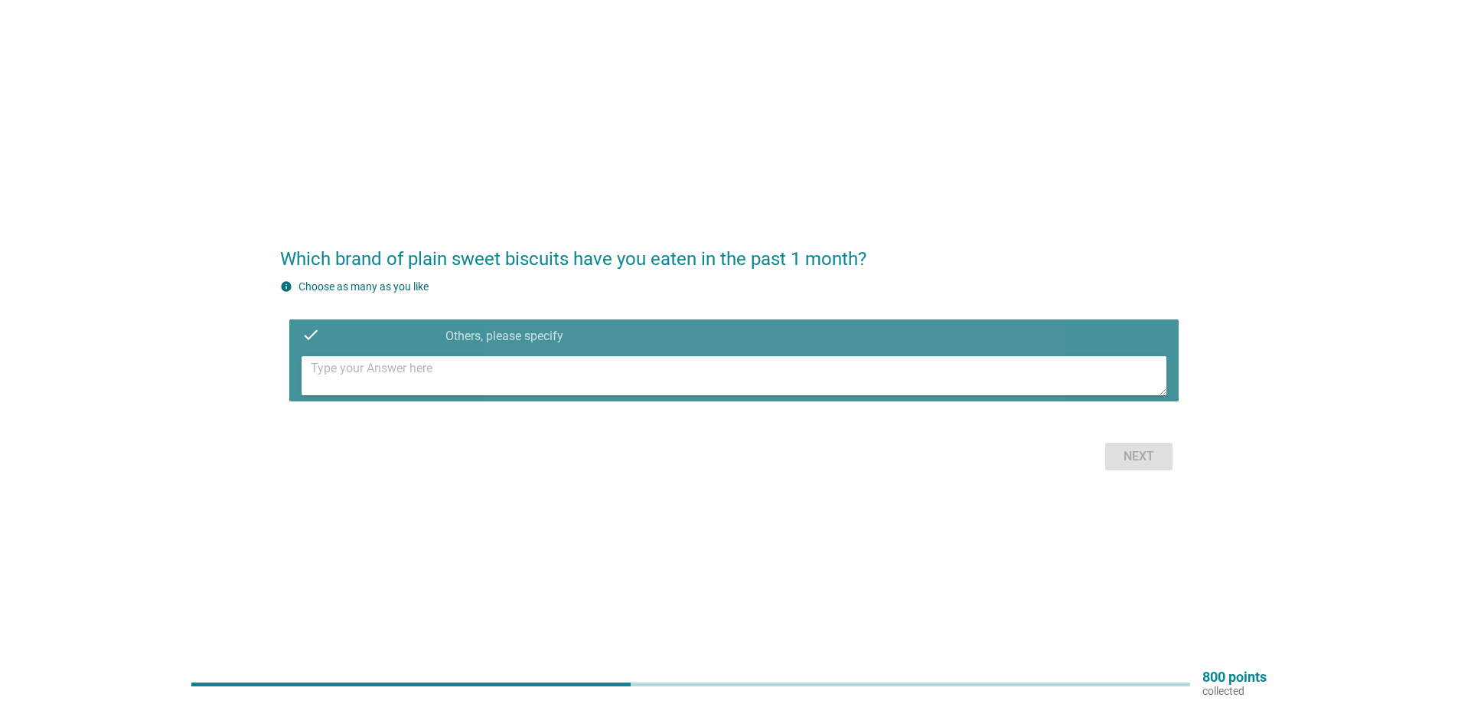
click at [351, 377] on textarea at bounding box center [739, 375] width 856 height 39
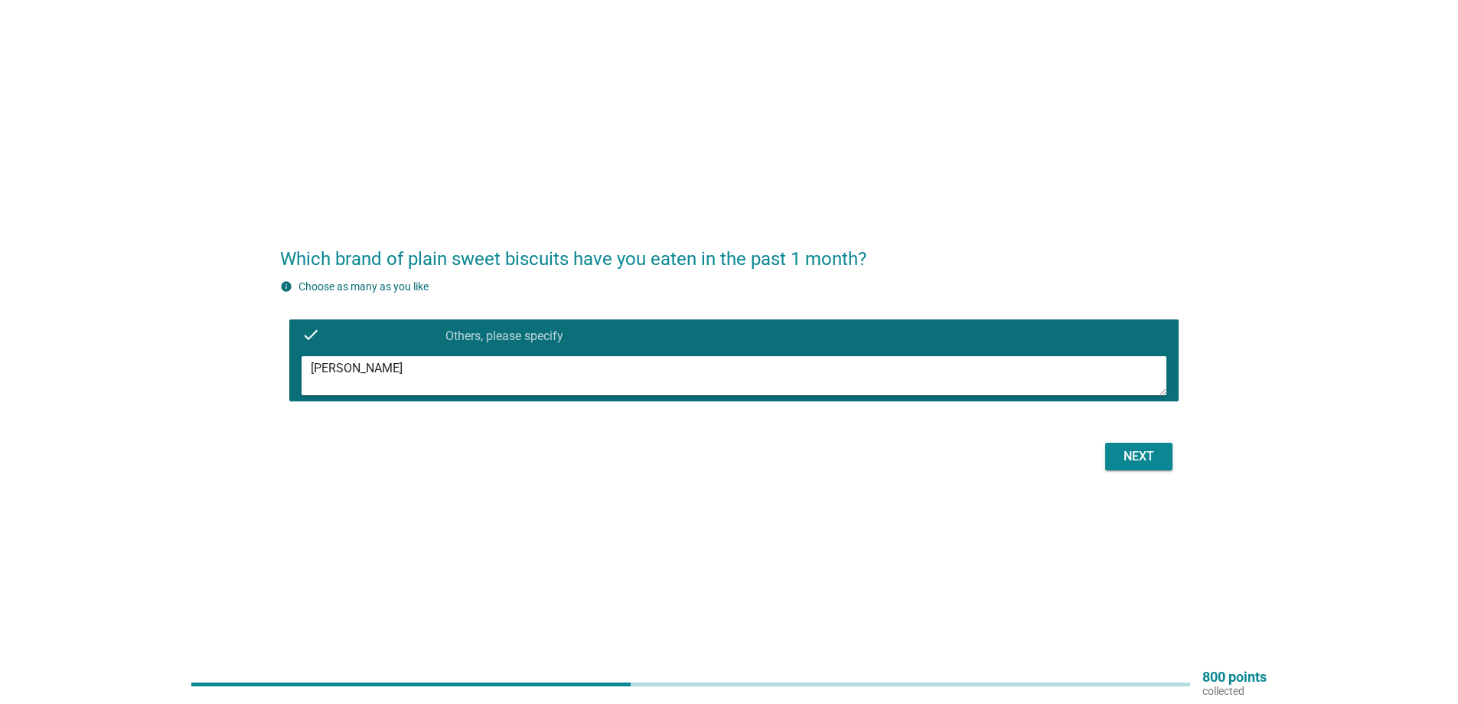
type textarea "[PERSON_NAME]"
click at [1131, 458] on div "Next" at bounding box center [1139, 456] width 43 height 18
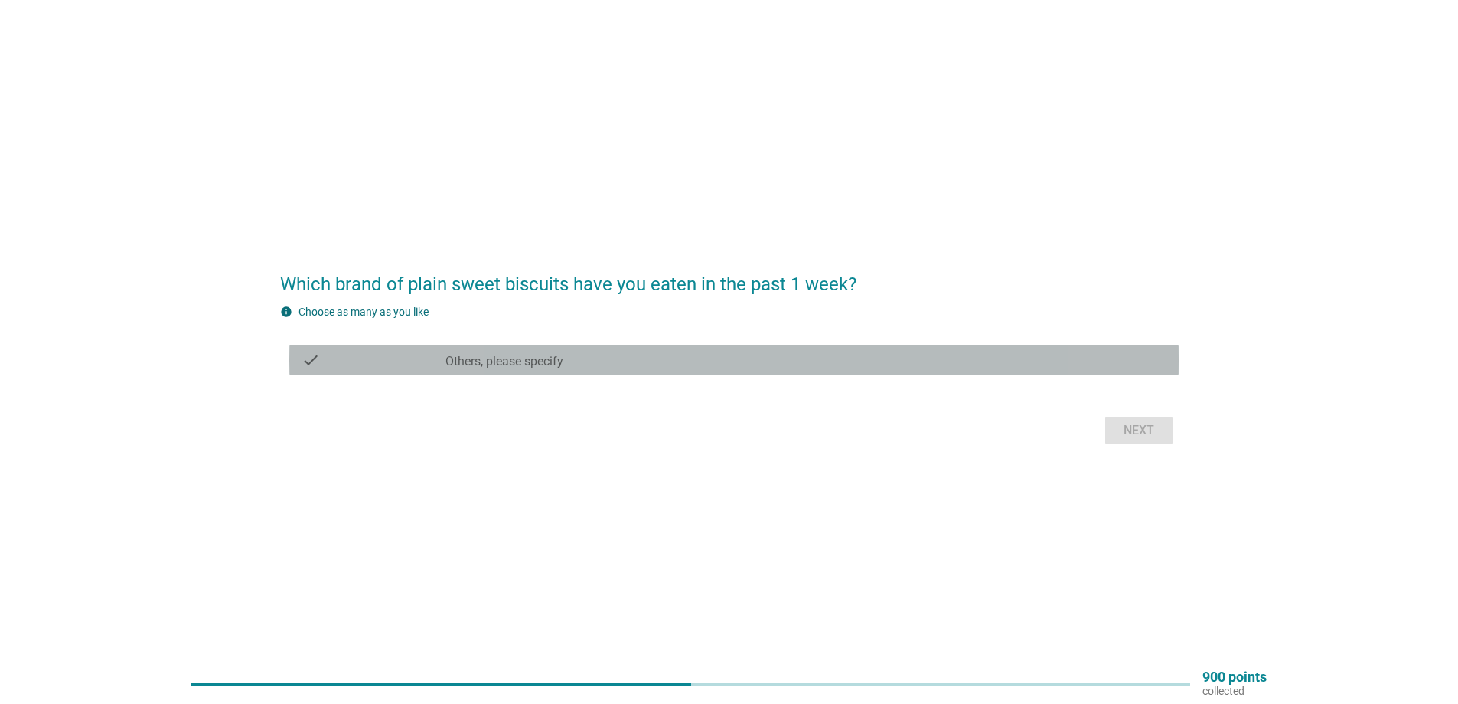
click at [384, 368] on div "check" at bounding box center [374, 360] width 144 height 18
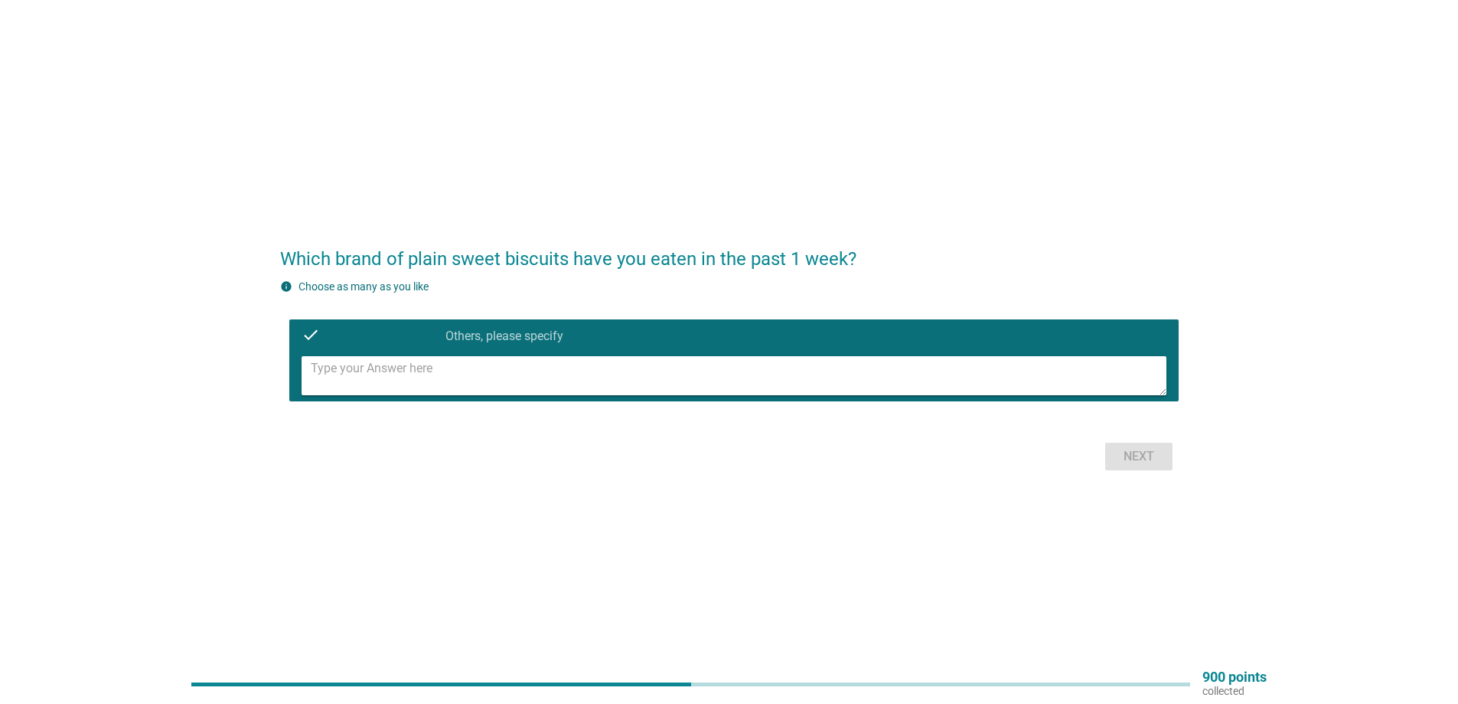
click at [357, 377] on textarea at bounding box center [739, 375] width 856 height 39
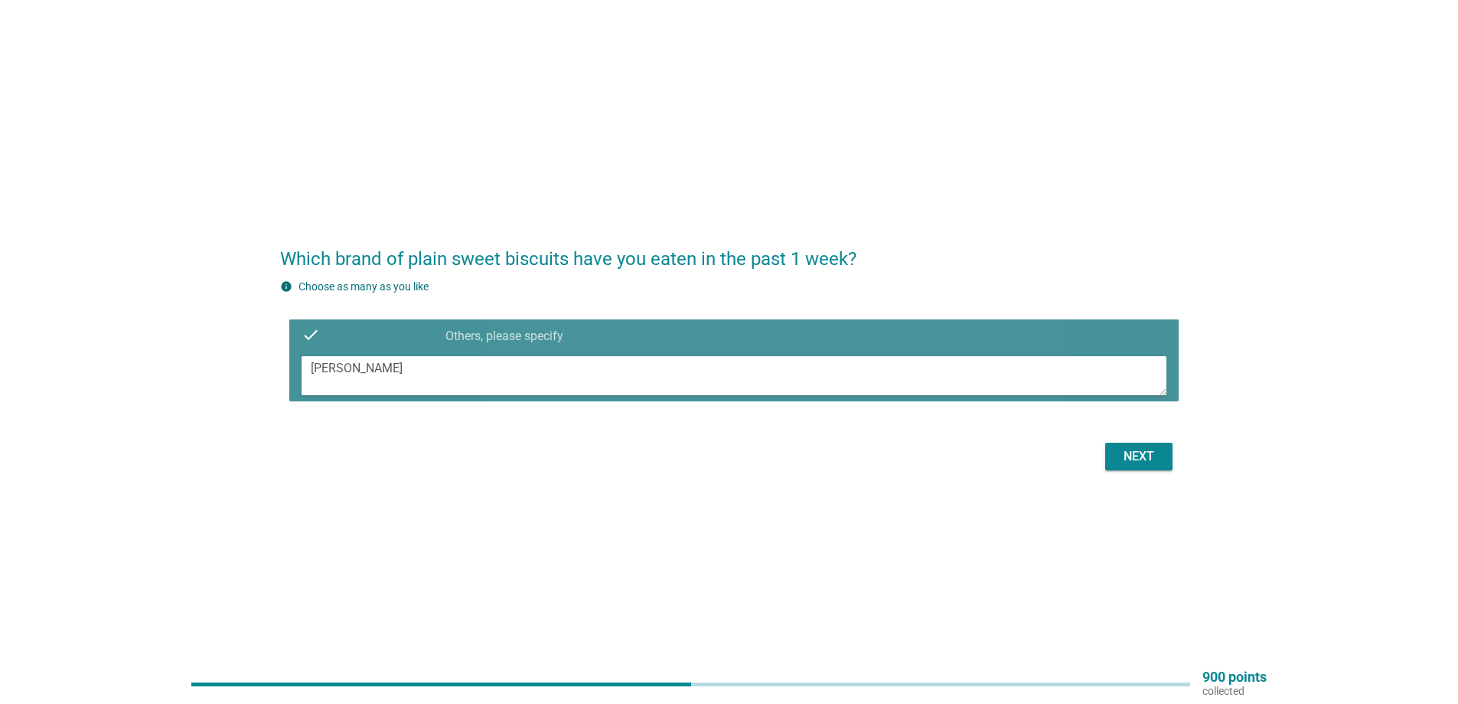
drag, startPoint x: 357, startPoint y: 371, endPoint x: 289, endPoint y: 365, distance: 67.6
click at [289, 365] on div "[PERSON_NAME]" at bounding box center [734, 375] width 890 height 51
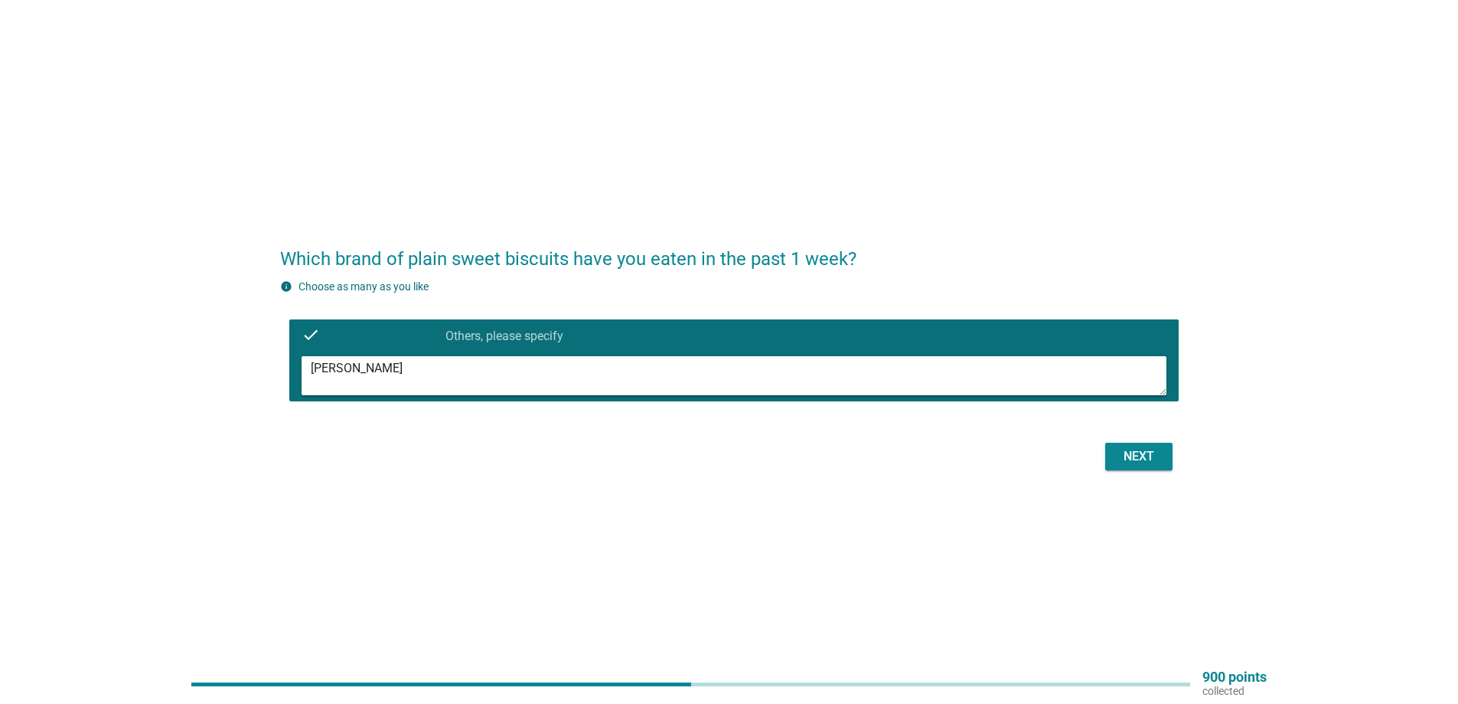
type textarea "[PERSON_NAME]"
click at [1129, 458] on div "Next" at bounding box center [1139, 456] width 43 height 18
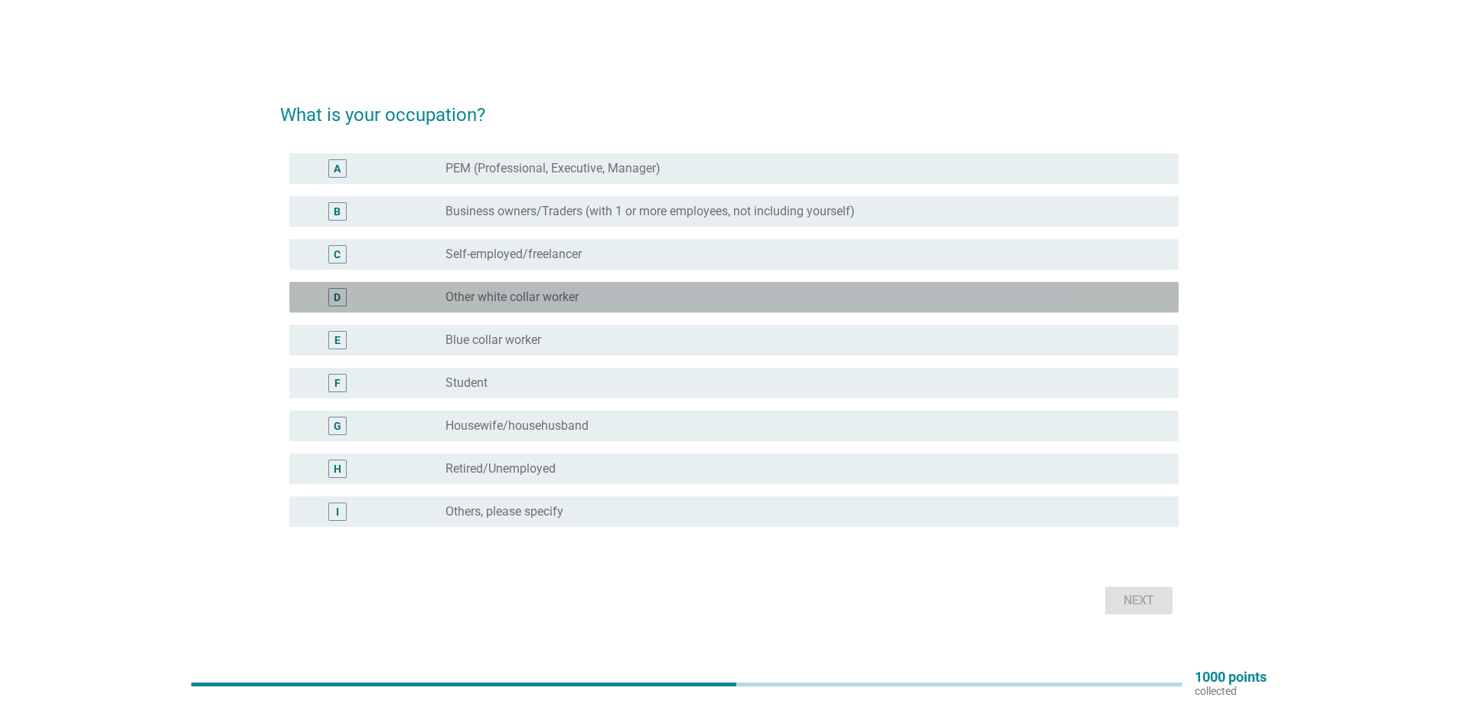
click at [393, 290] on div "D" at bounding box center [374, 297] width 144 height 18
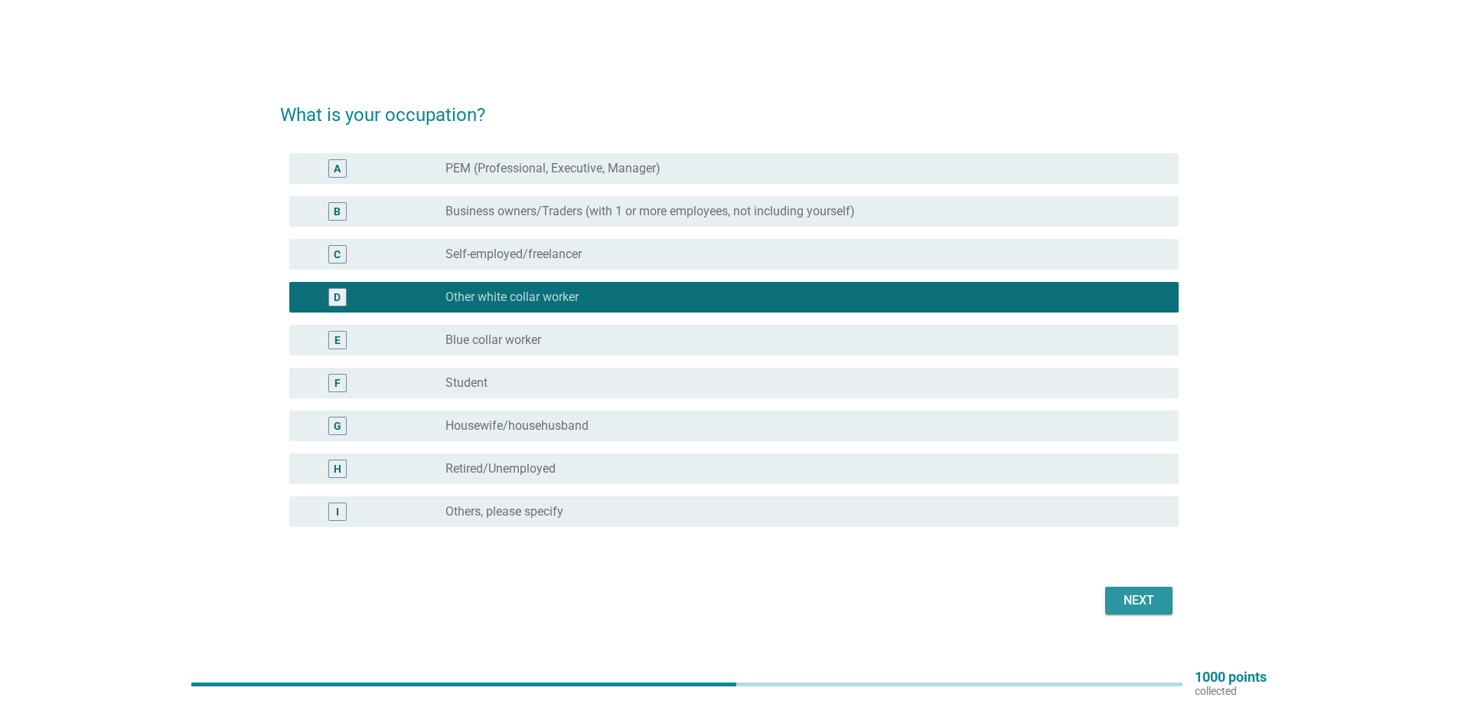
click at [1138, 598] on div "Next" at bounding box center [1139, 600] width 43 height 18
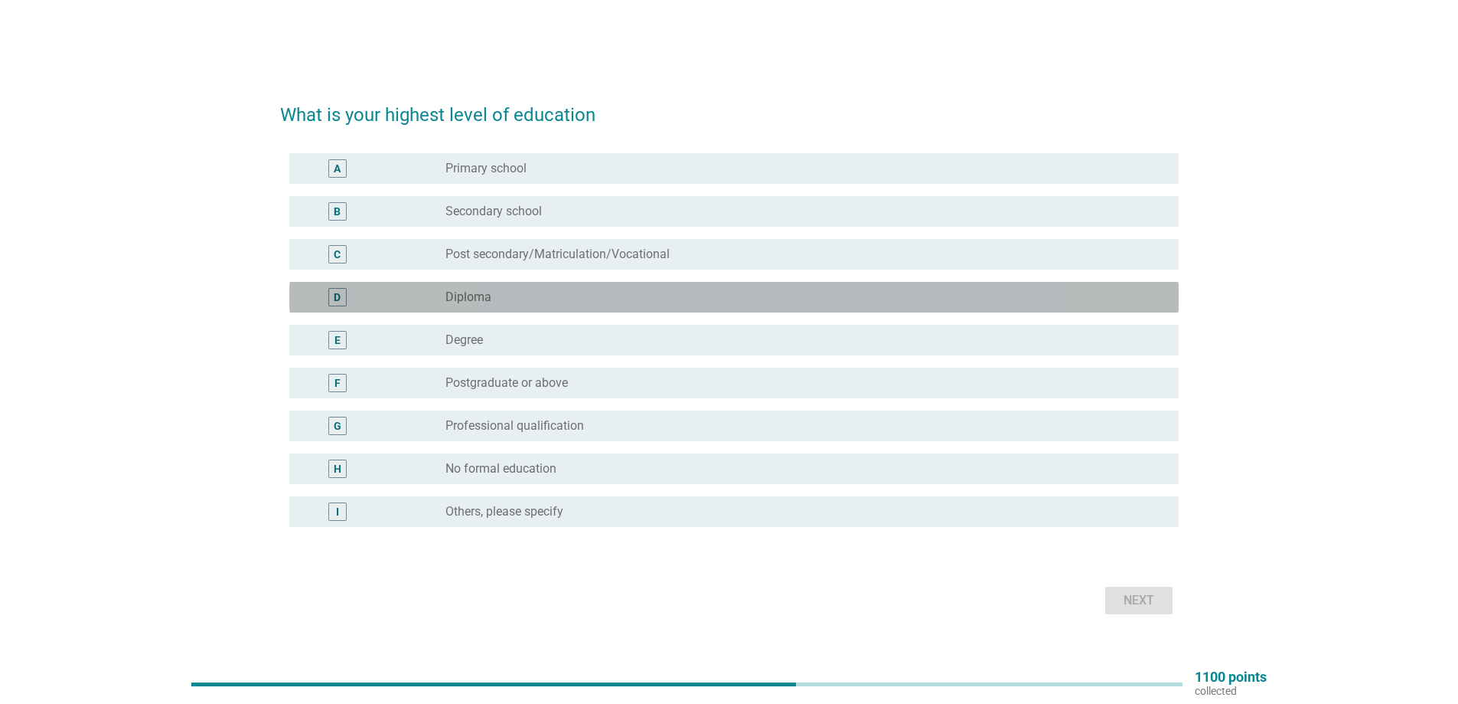
click at [400, 300] on div "D" at bounding box center [374, 297] width 144 height 18
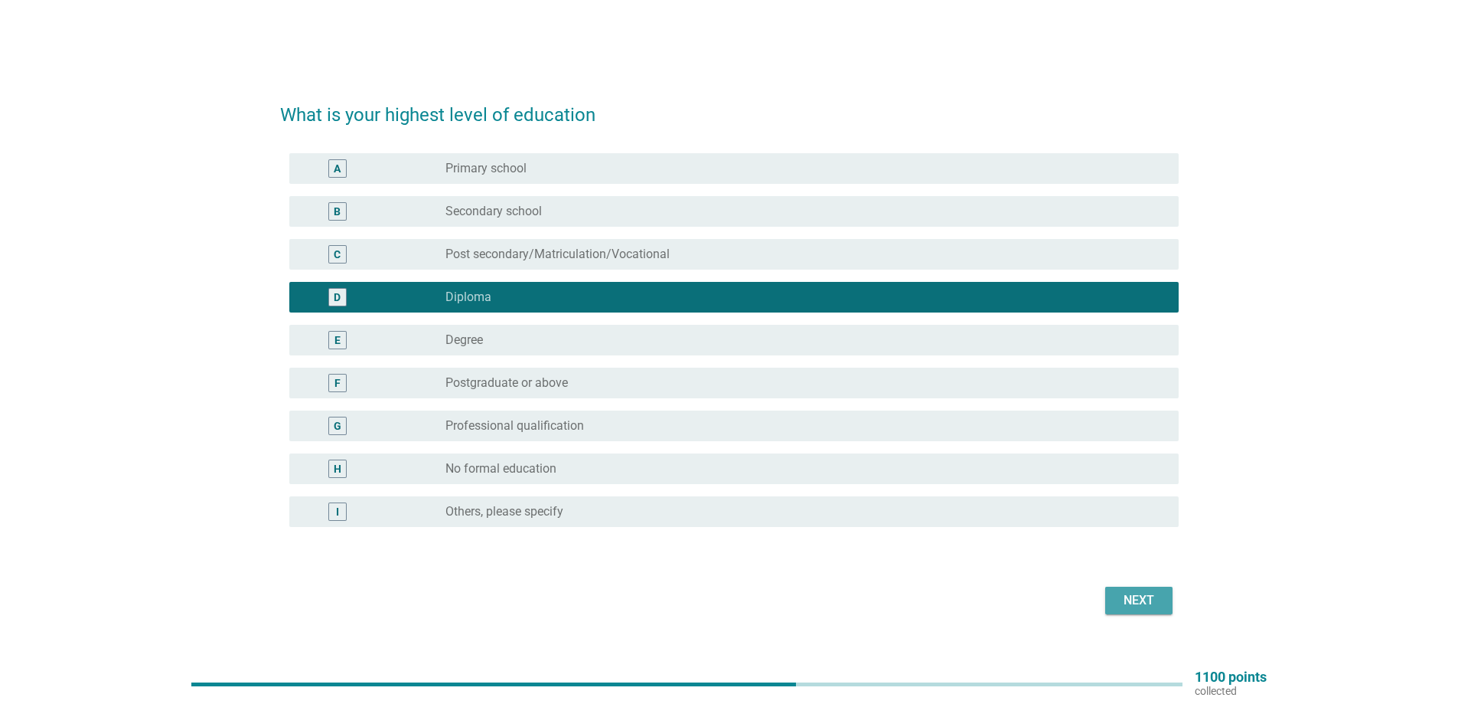
click at [1143, 603] on div "Next" at bounding box center [1139, 600] width 43 height 18
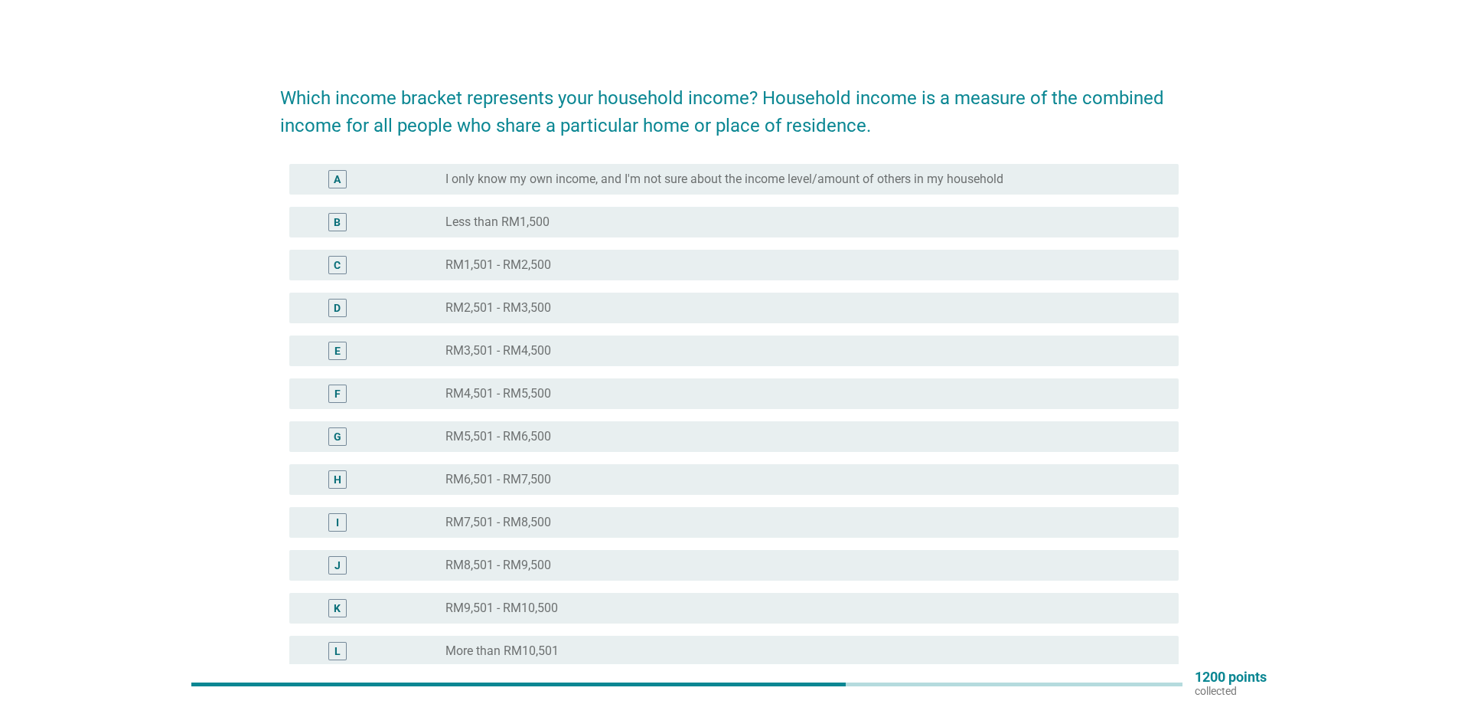
click at [397, 391] on div "F" at bounding box center [374, 393] width 144 height 18
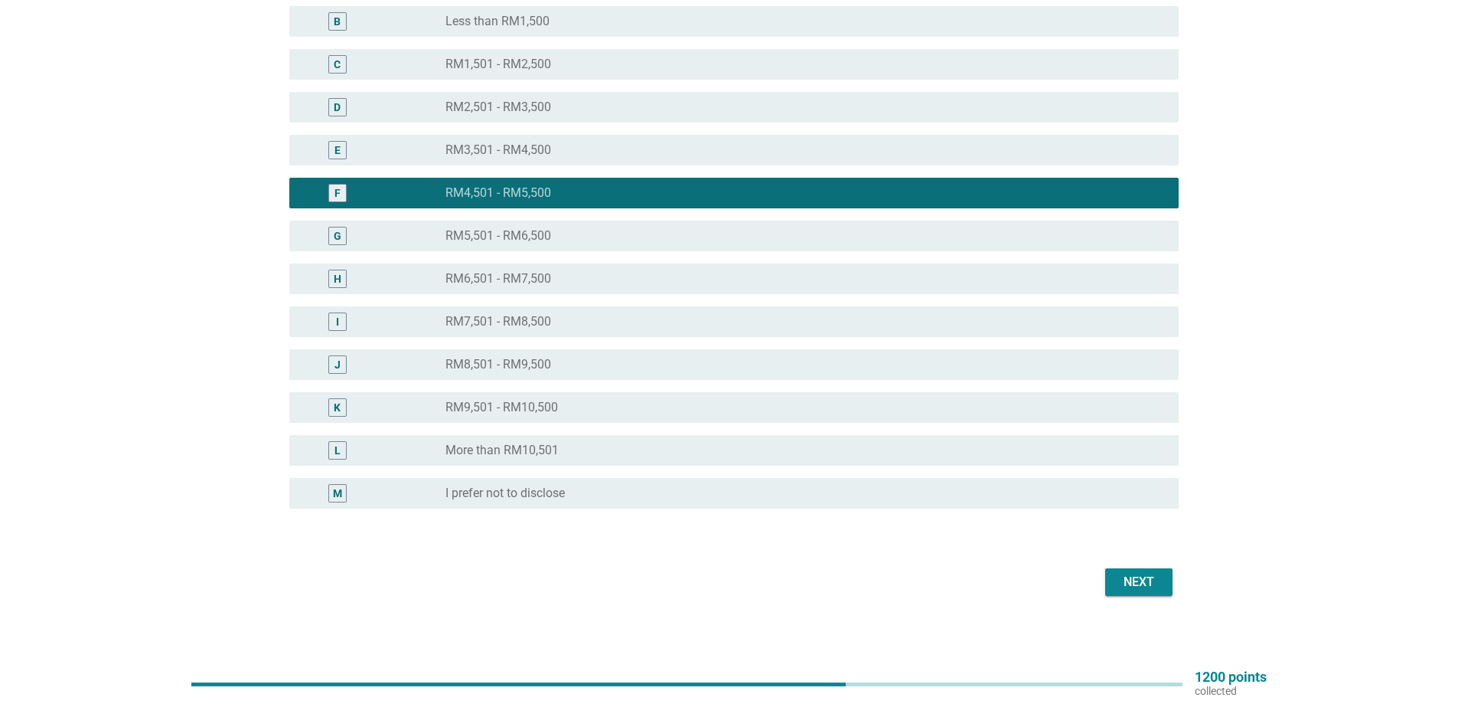
scroll to position [206, 0]
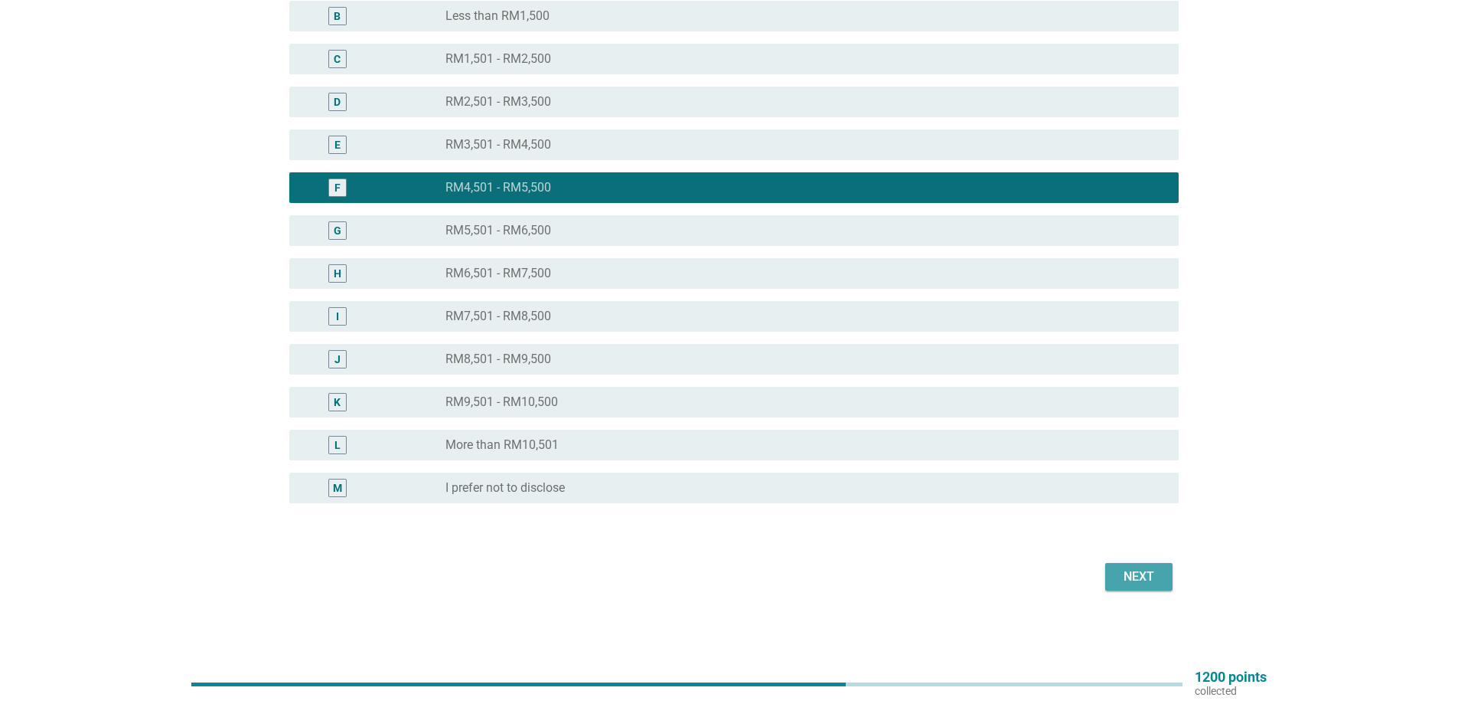
click at [1134, 573] on div "Next" at bounding box center [1139, 576] width 43 height 18
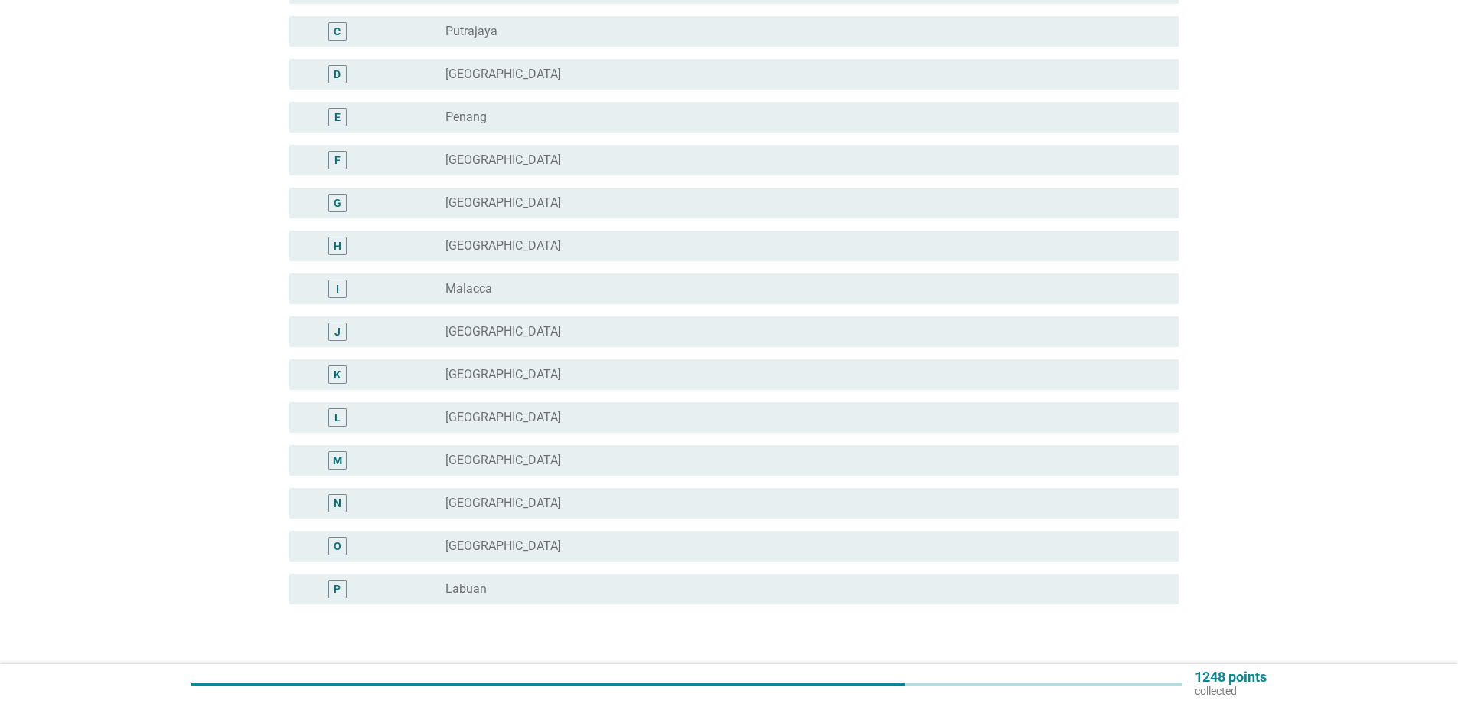
scroll to position [0, 0]
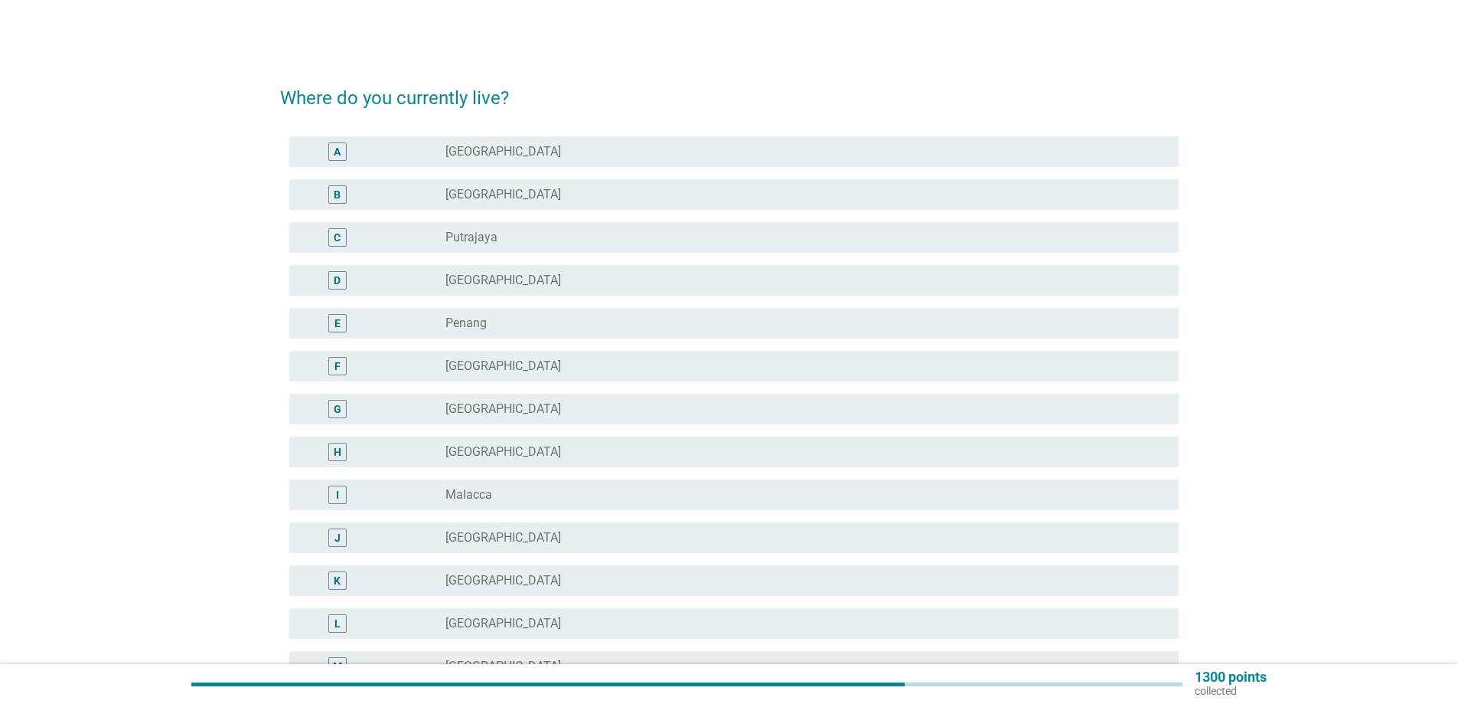
click at [403, 405] on div "G" at bounding box center [374, 409] width 144 height 18
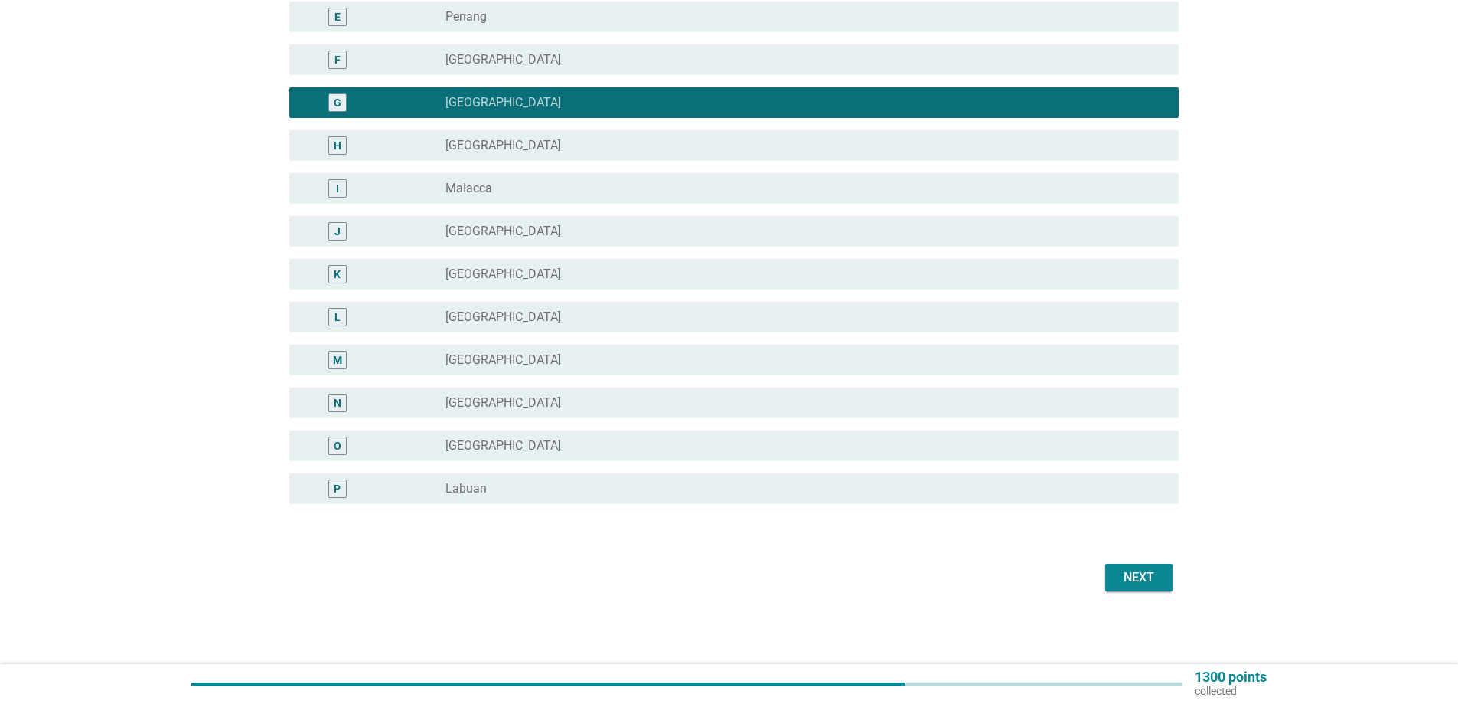
scroll to position [307, 0]
click at [1131, 575] on div "Next" at bounding box center [1139, 576] width 43 height 18
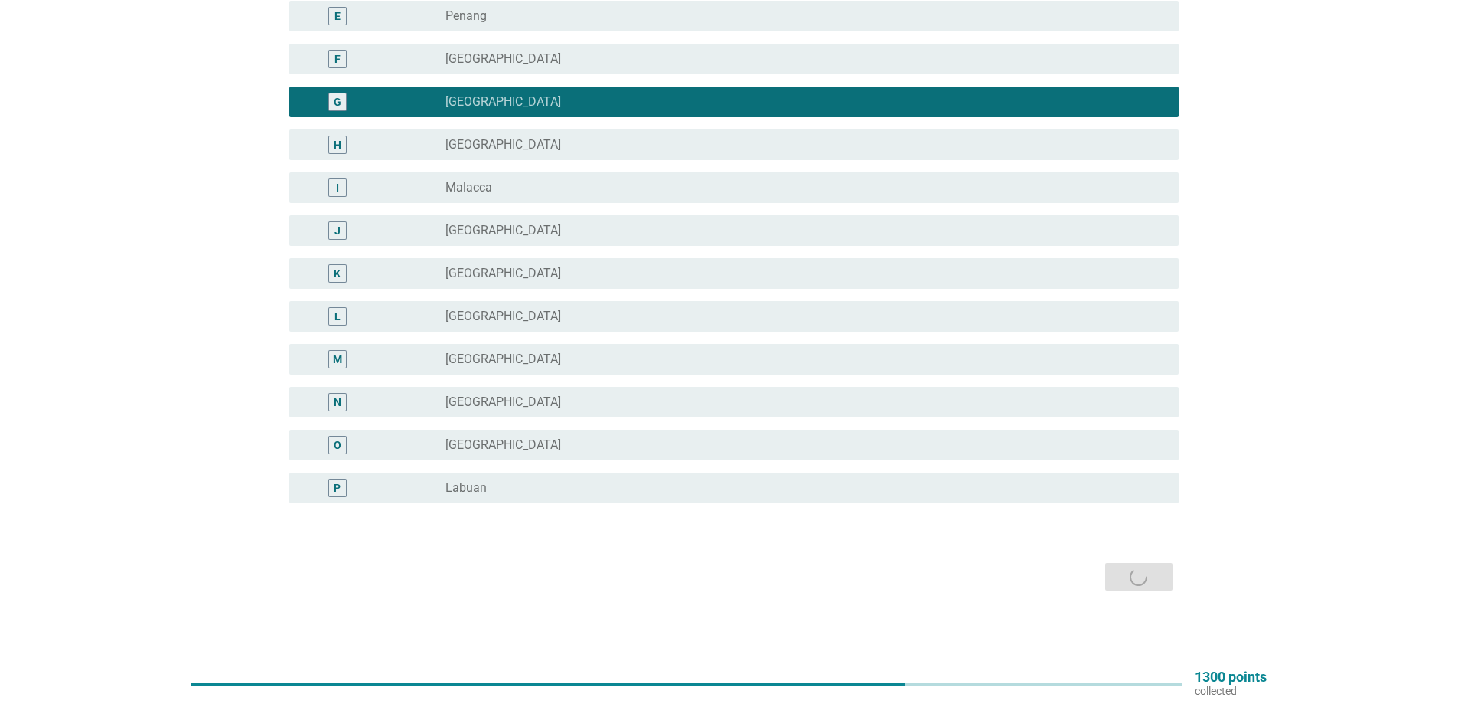
scroll to position [0, 0]
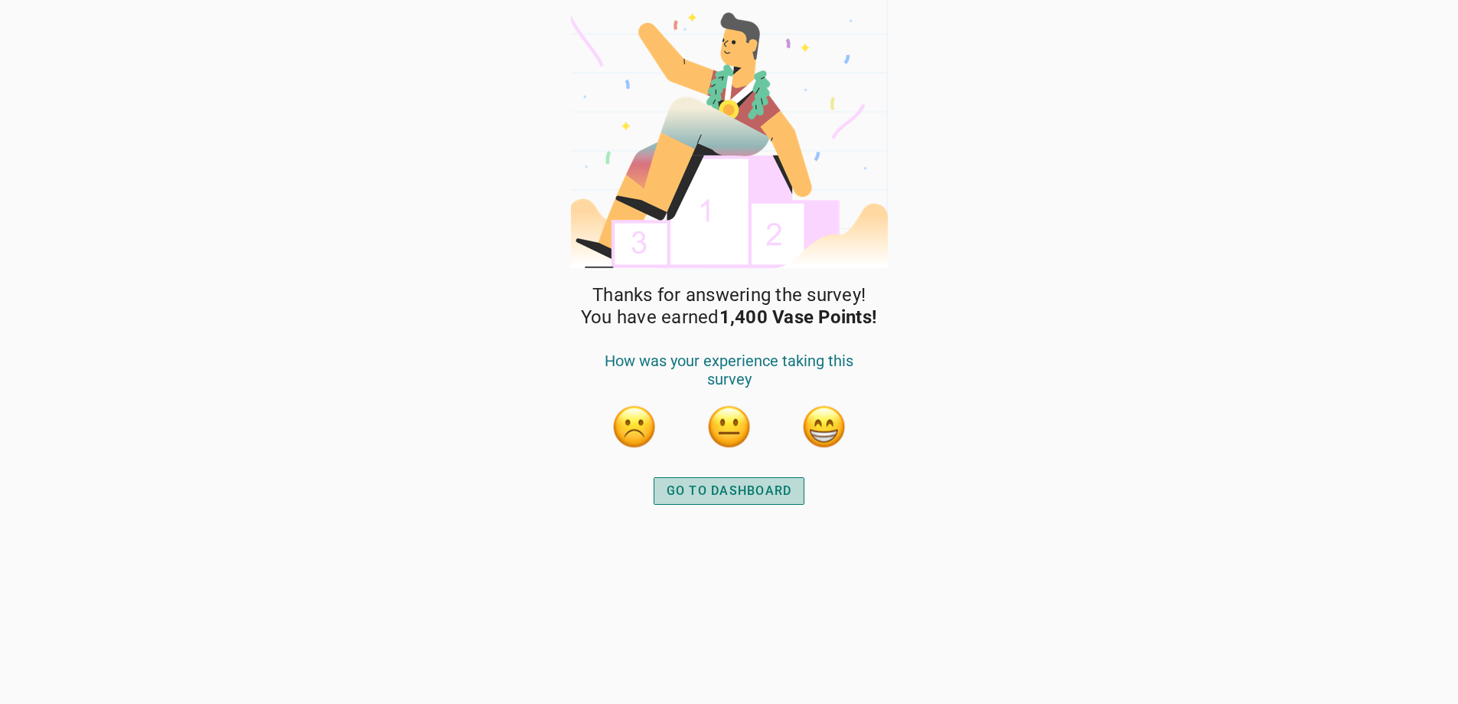
click at [734, 499] on div "GO TO DASHBOARD" at bounding box center [730, 491] width 126 height 18
